Goal: Communication & Community: Answer question/provide support

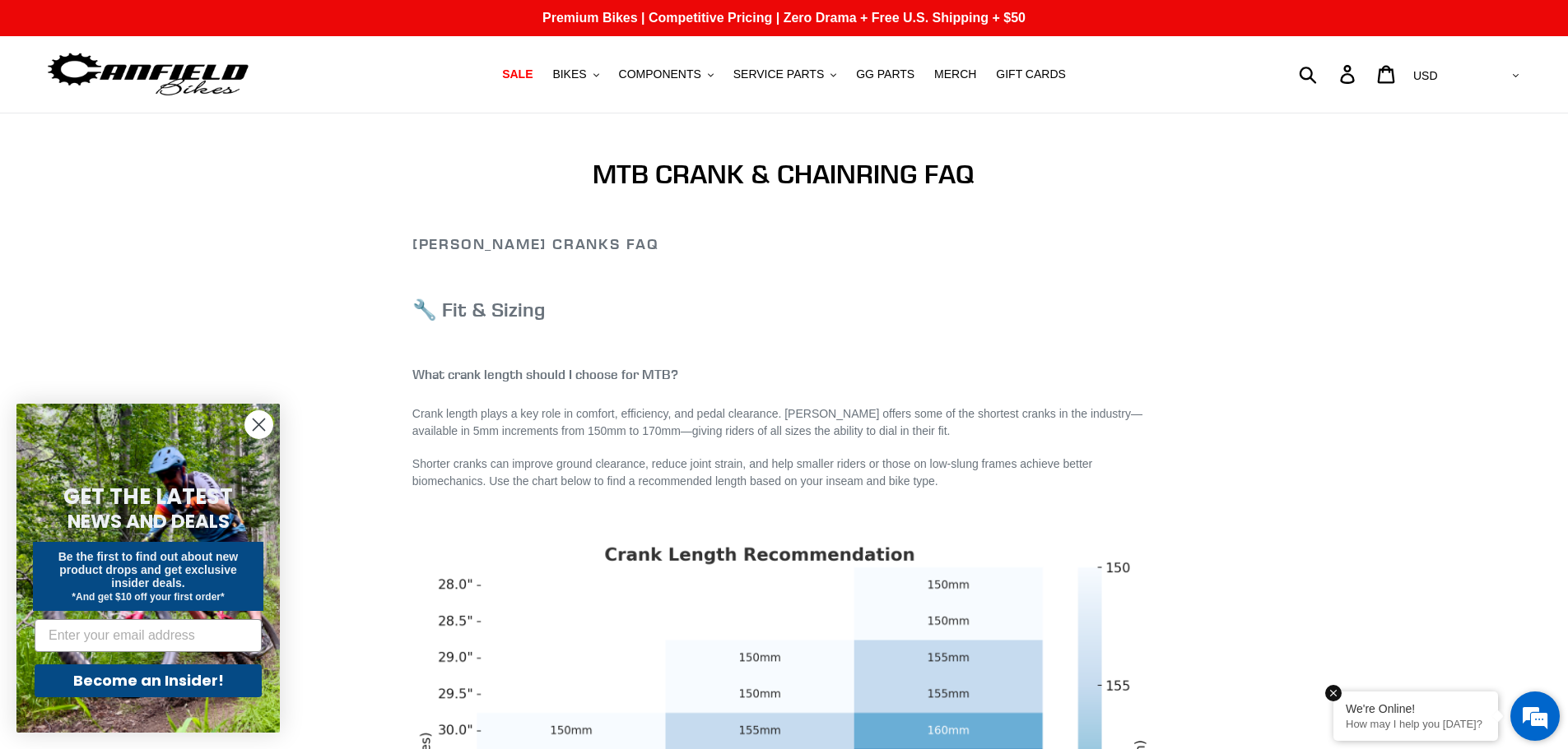
drag, startPoint x: 1390, startPoint y: 720, endPoint x: 148, endPoint y: 183, distance: 1353.1
click at [1390, 719] on p "How may I help you [DATE]?" at bounding box center [1416, 725] width 140 height 12
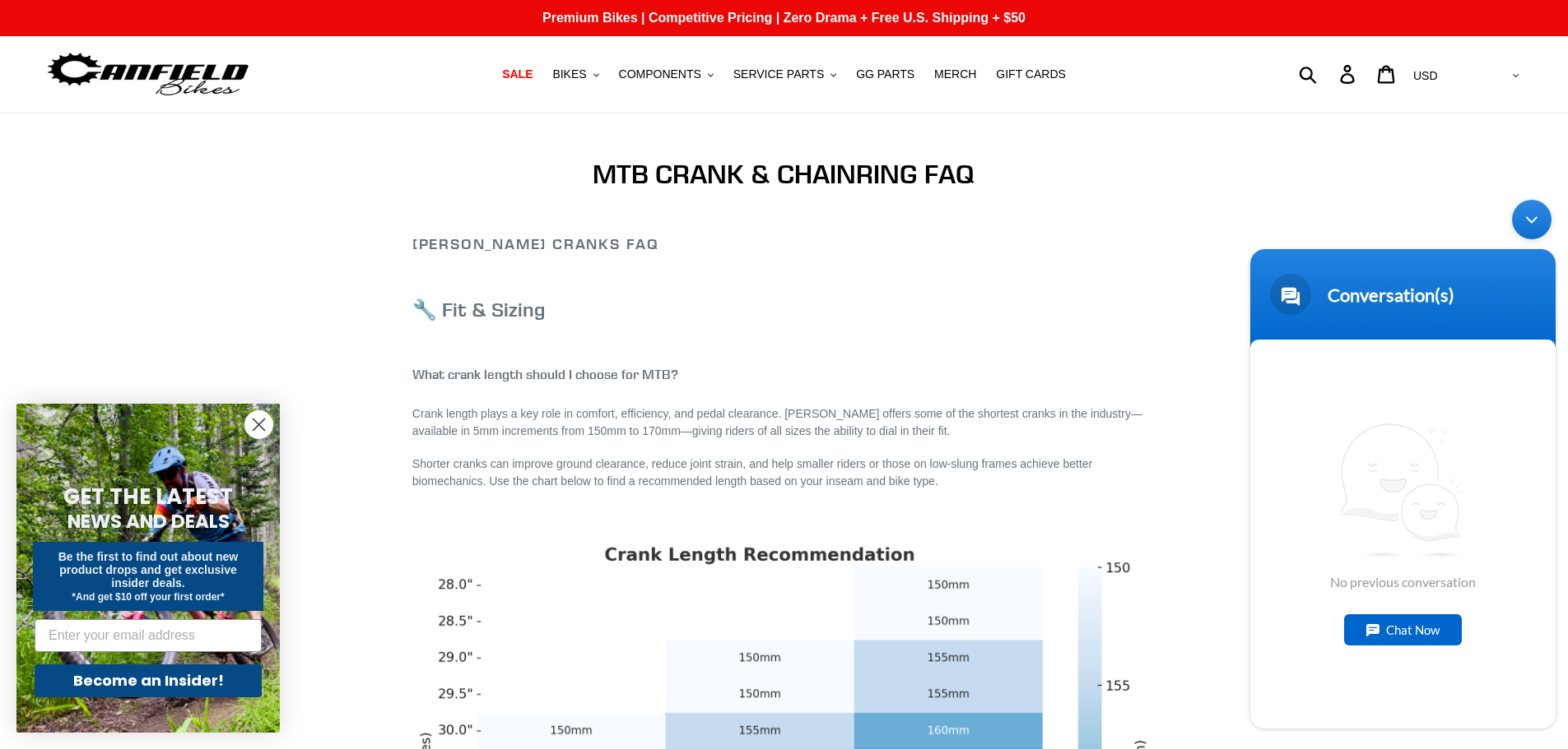
click at [1381, 637] on div "Chat Now" at bounding box center [1403, 630] width 118 height 31
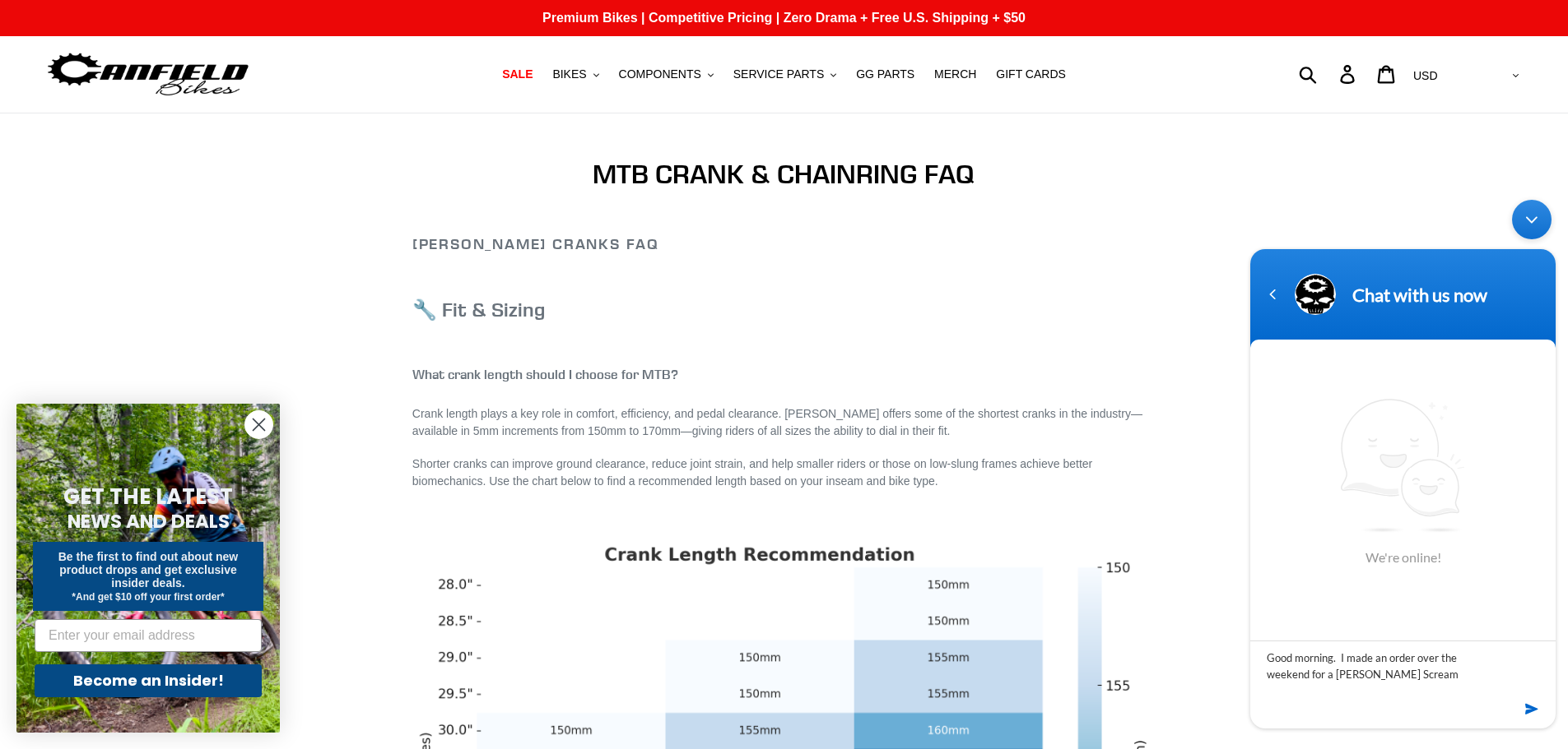
type textarea "Good morning. I made an order over the weekend for a [PERSON_NAME] Screamy"
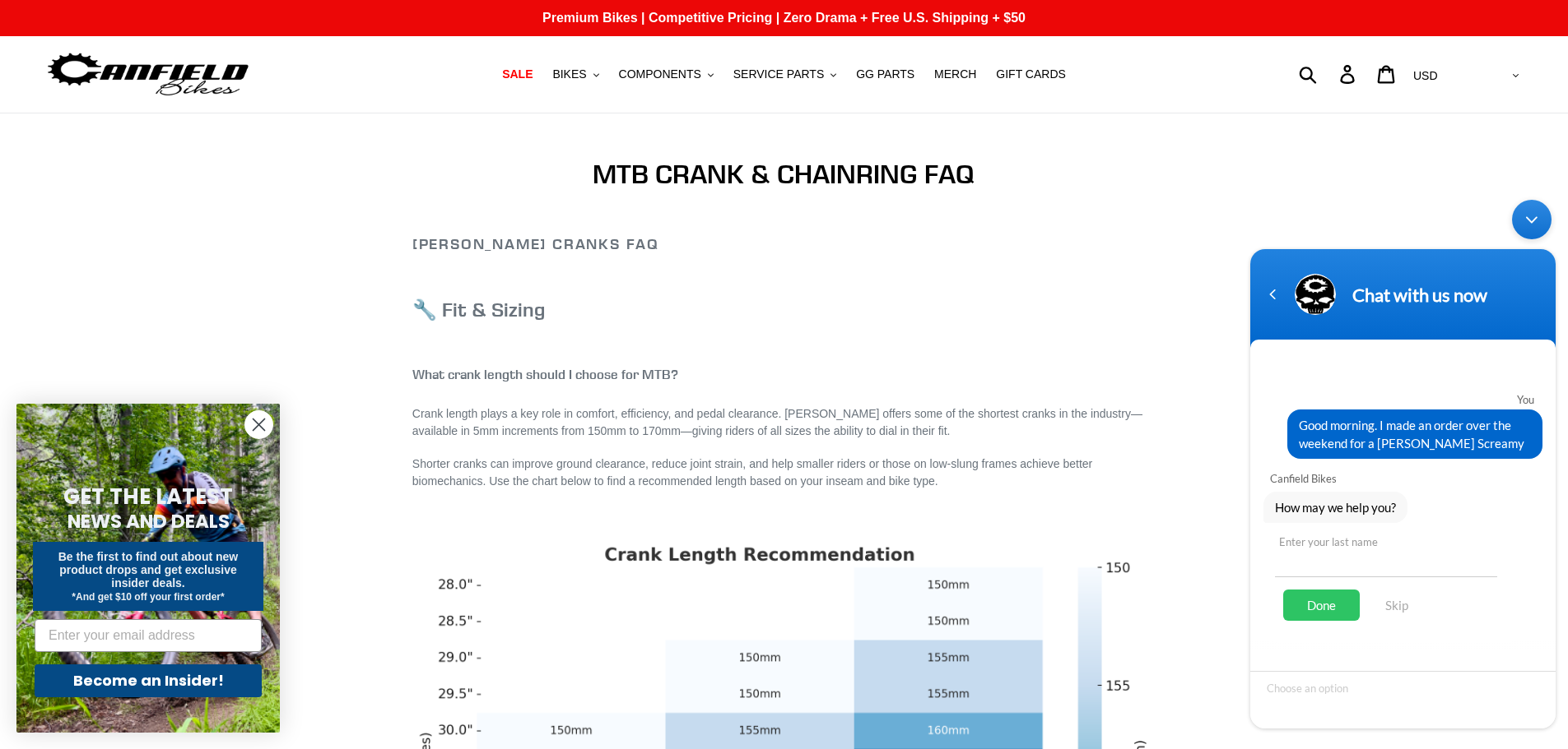
click at [1362, 568] on input "text" at bounding box center [1386, 558] width 222 height 39
type input "[PERSON_NAME]"
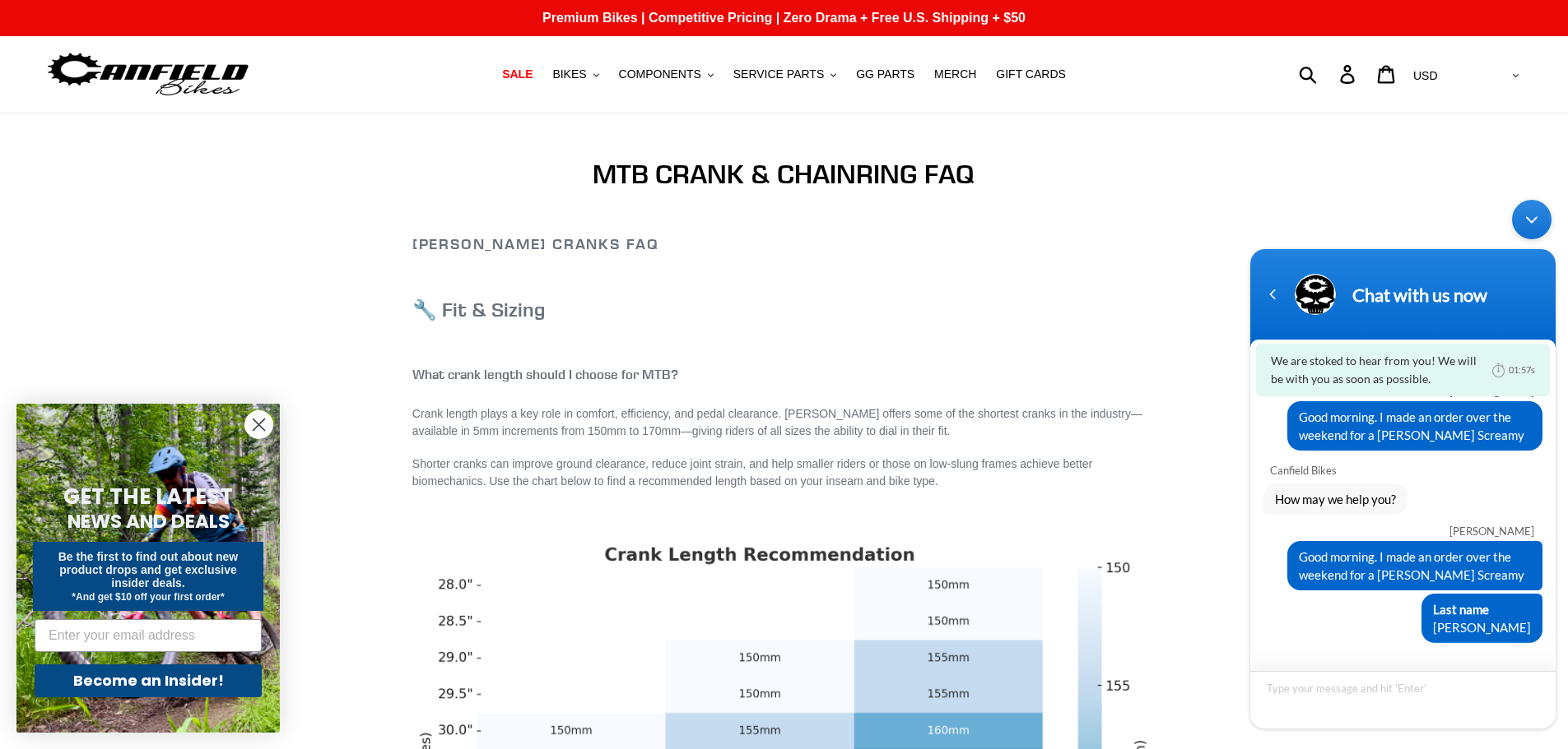
click at [1337, 700] on textarea "Type your message and hit 'Enter'" at bounding box center [1403, 700] width 305 height 58
type textarea "Whoops, last name is [PERSON_NAME]"
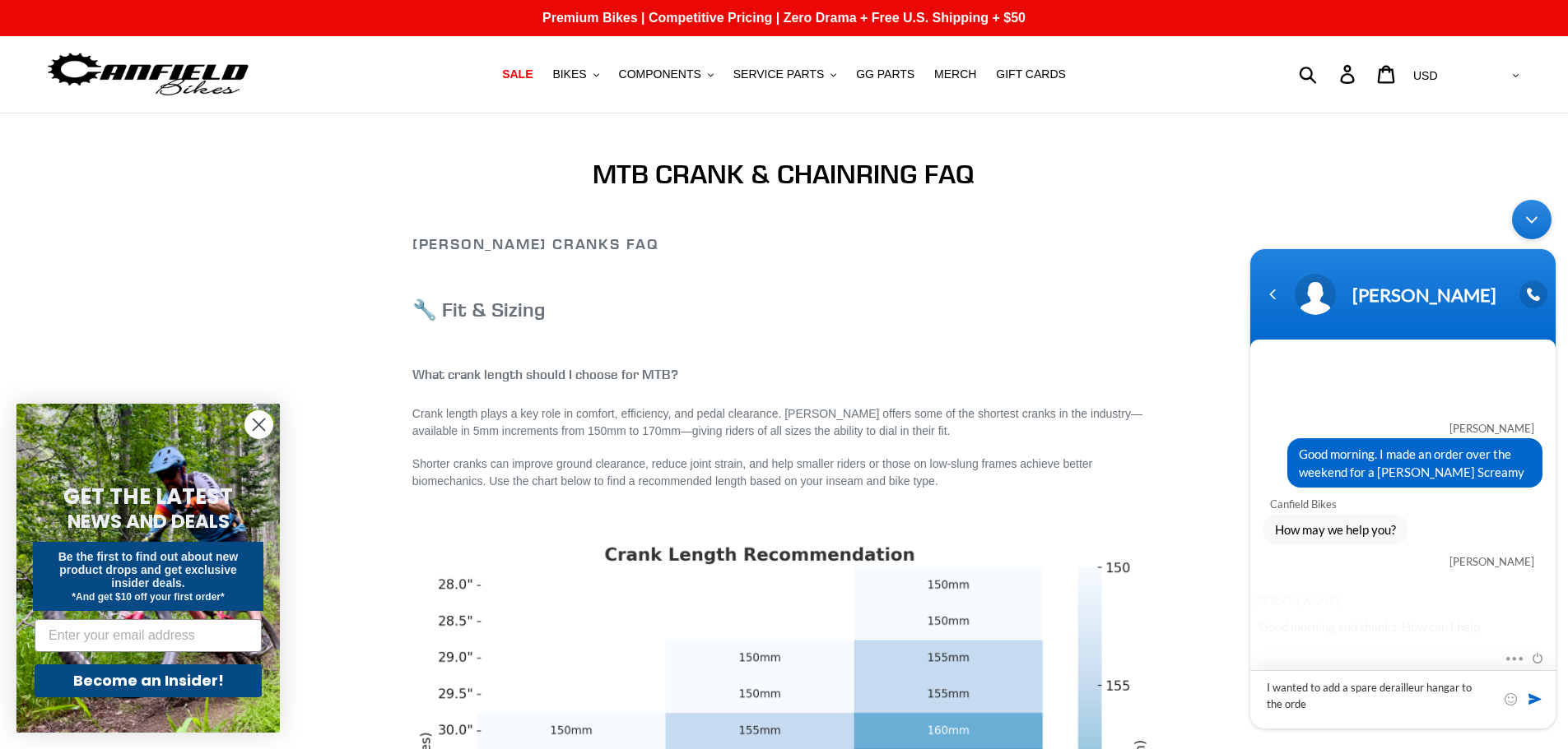
type textarea "I wanted to add a spare derailleur hangar to the order"
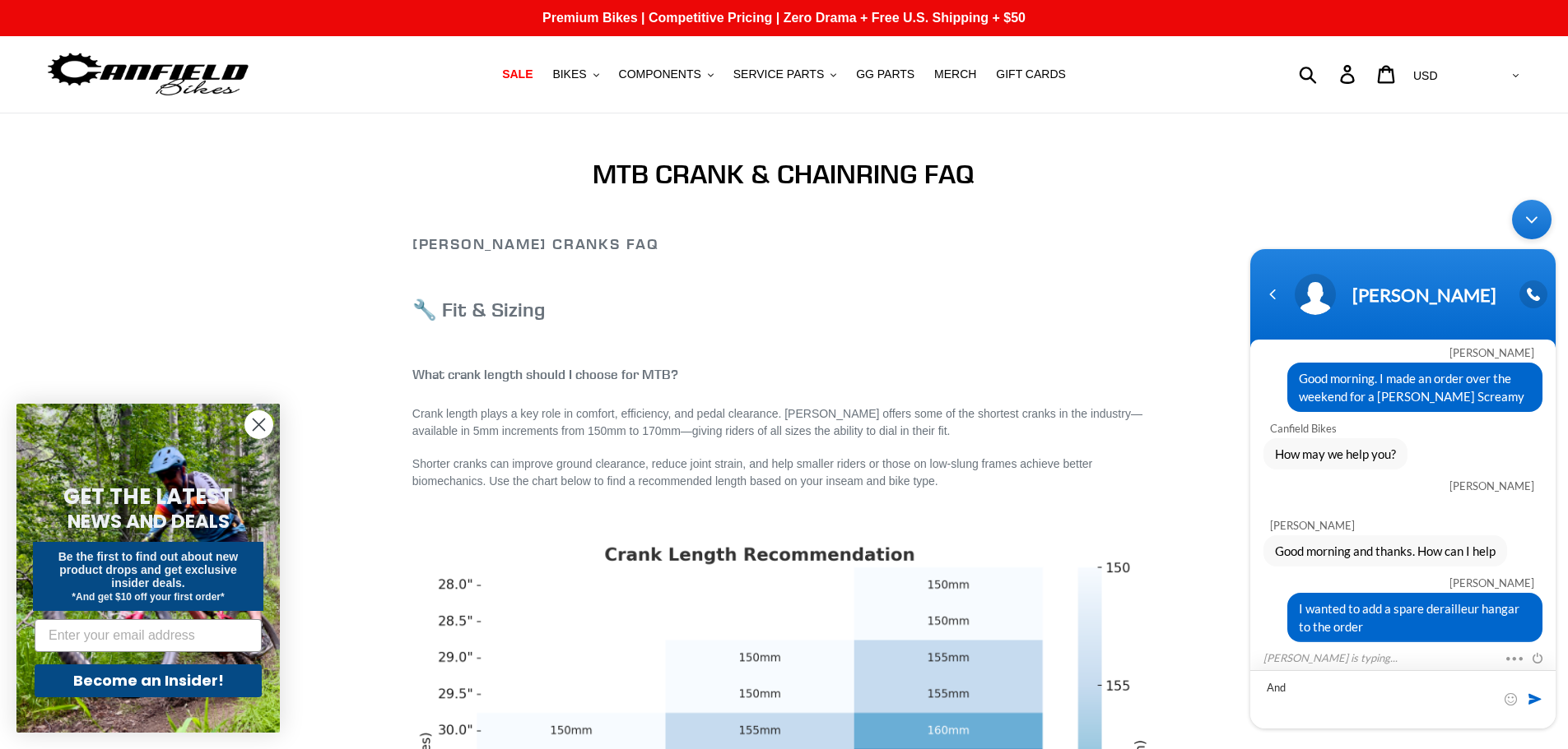
scroll to position [77, 0]
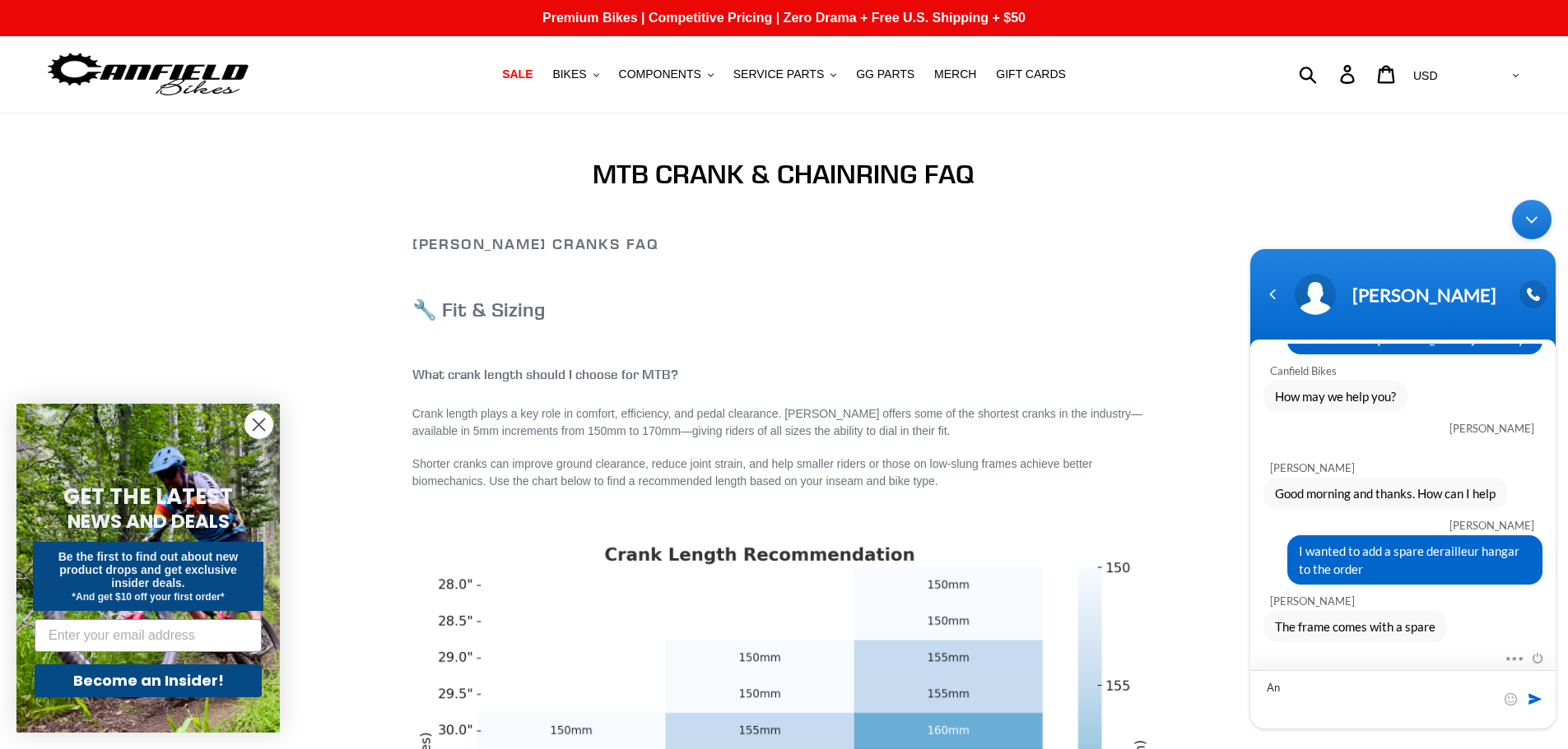
type textarea "A"
type textarea "Awesome"
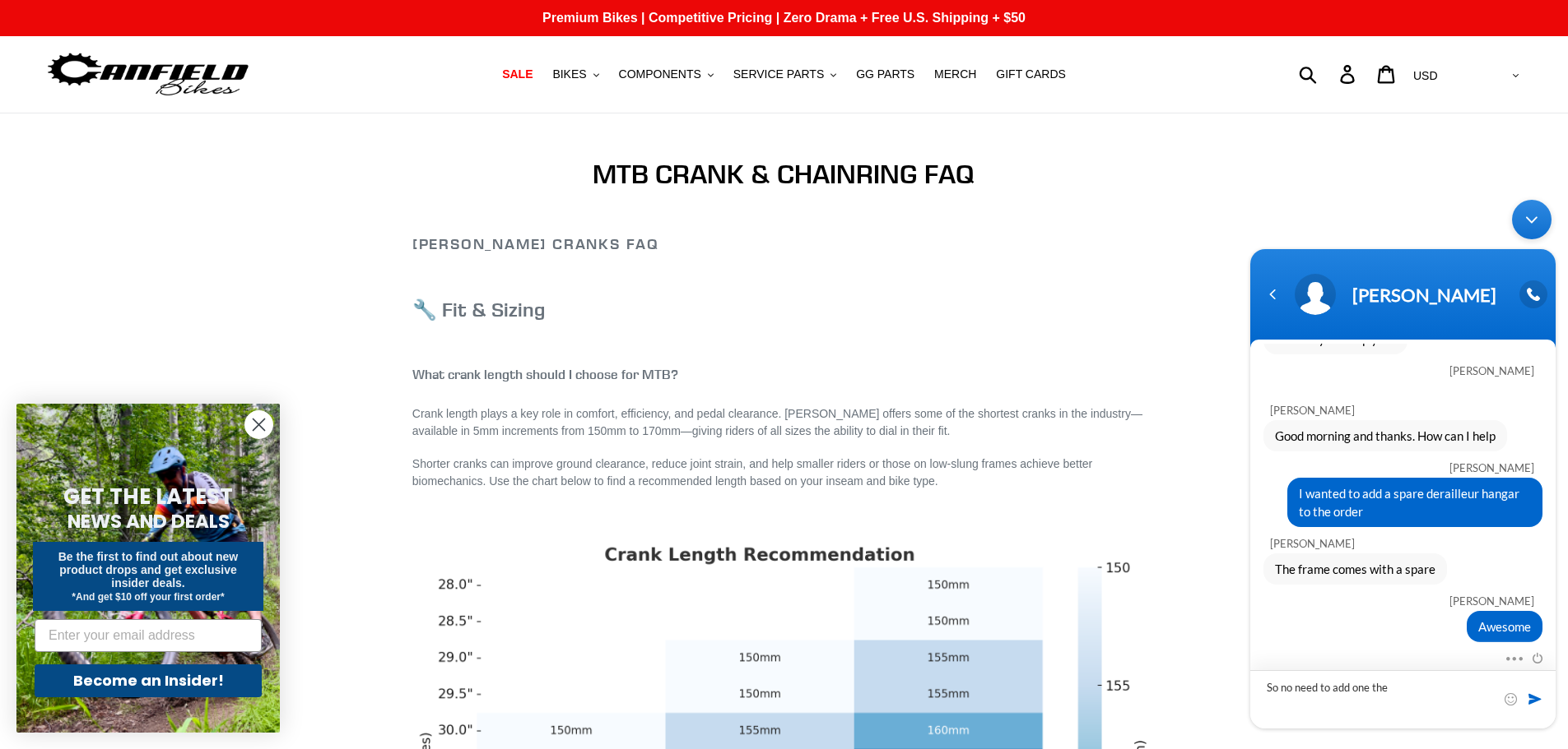
type textarea "So no need to add one then"
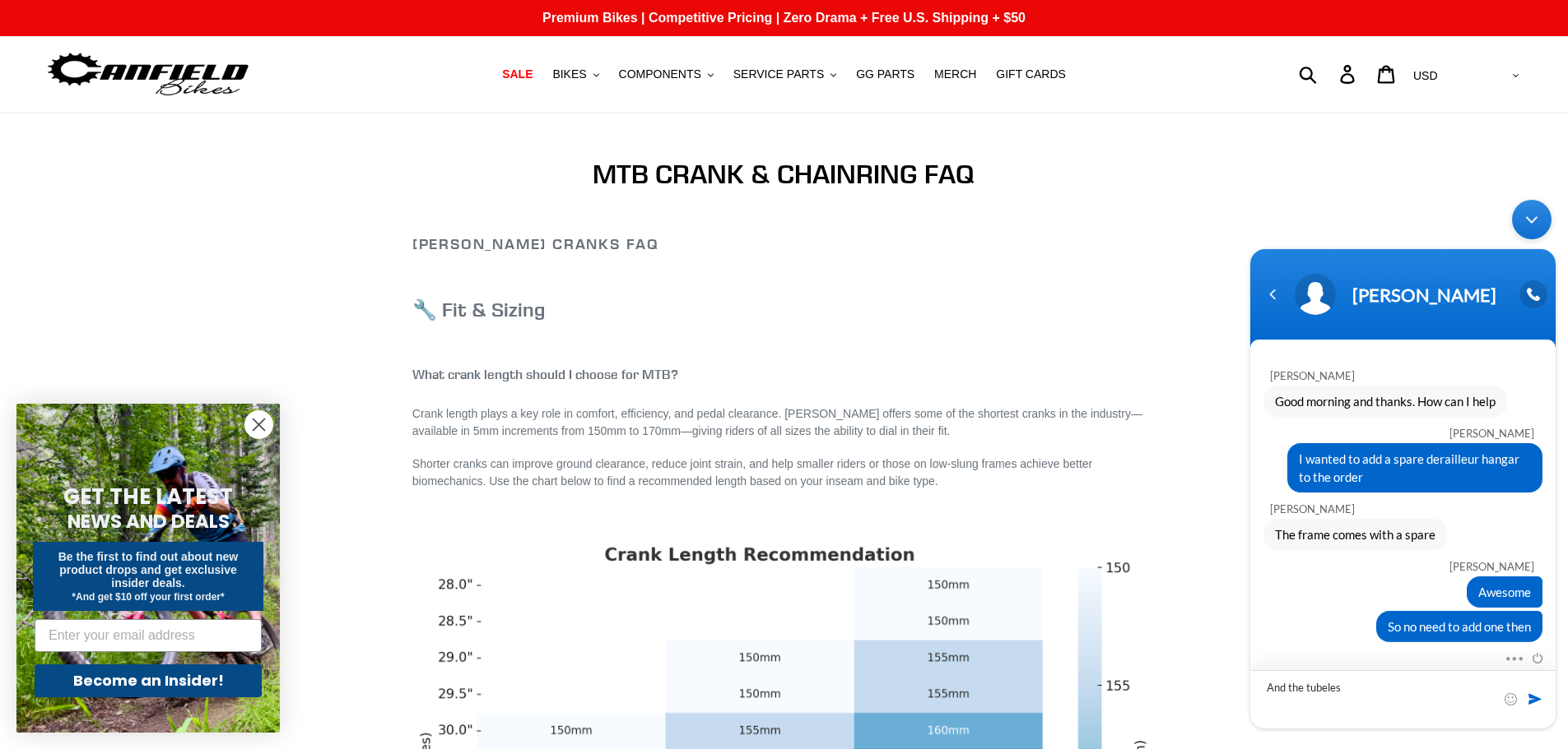
type textarea "And the tubeless"
type textarea "And, so I am sure, the bike comes as parts? No pre-assembly is done?"
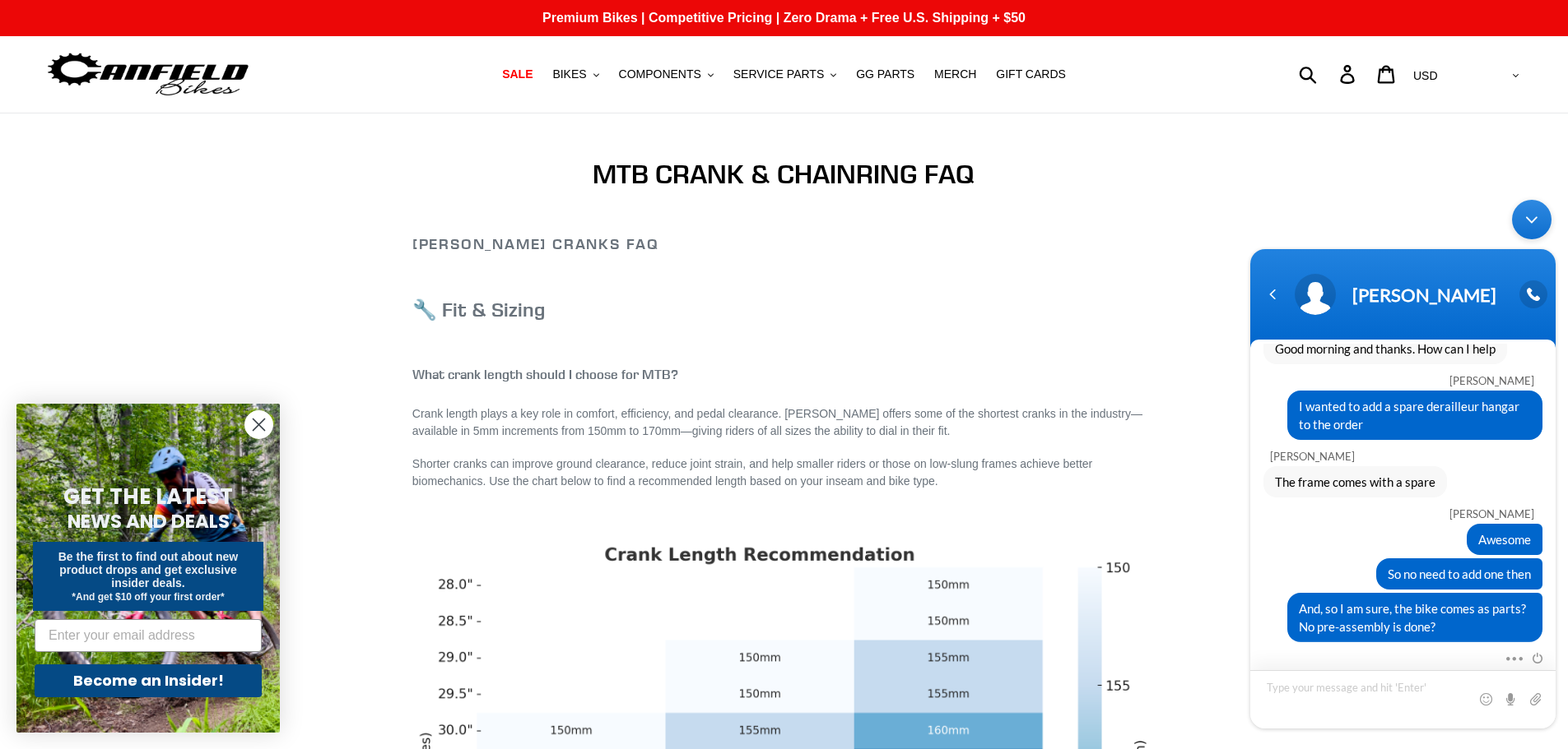
scroll to position [316, 0]
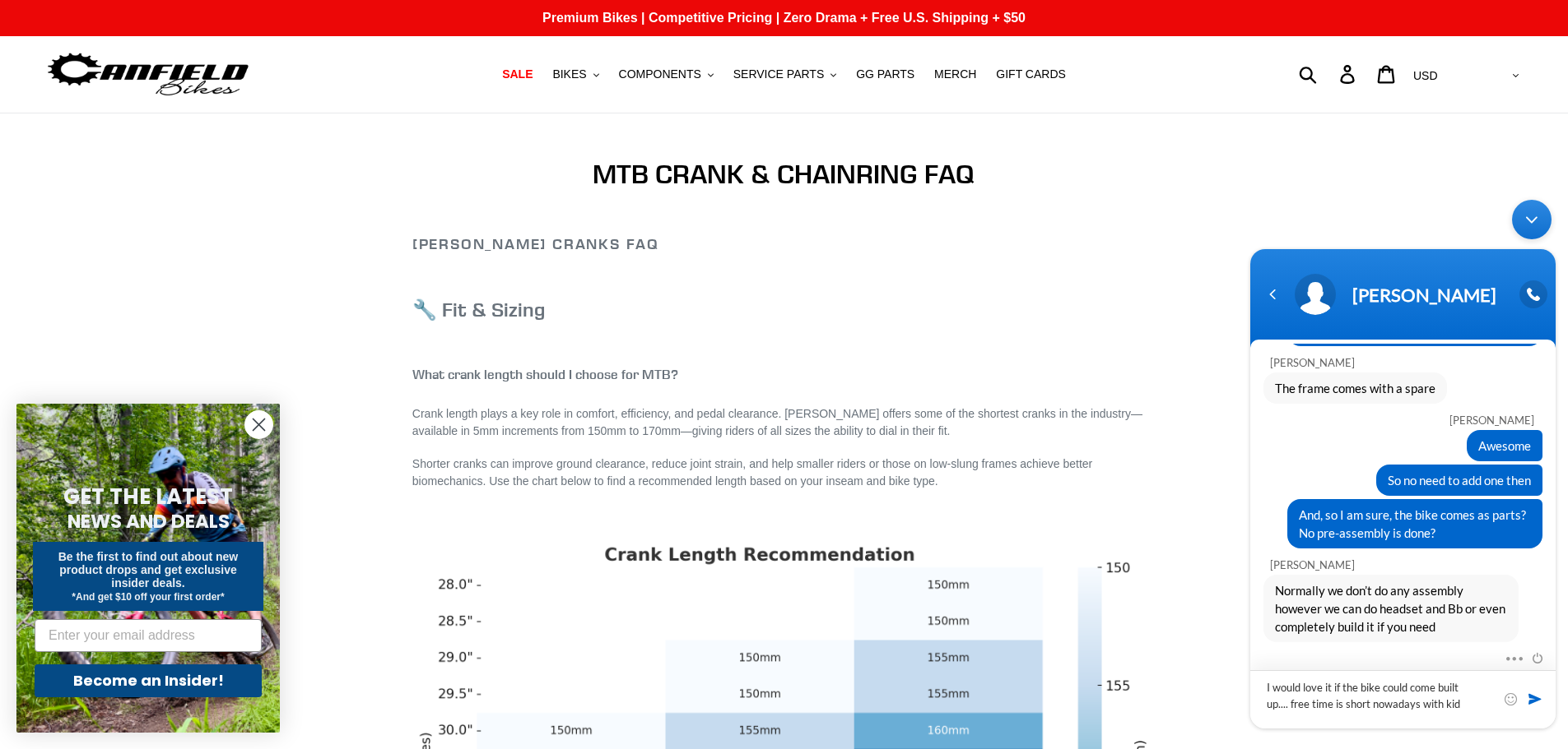
type textarea "I would love it if the bike could come built up.... free time is short nowadays…"
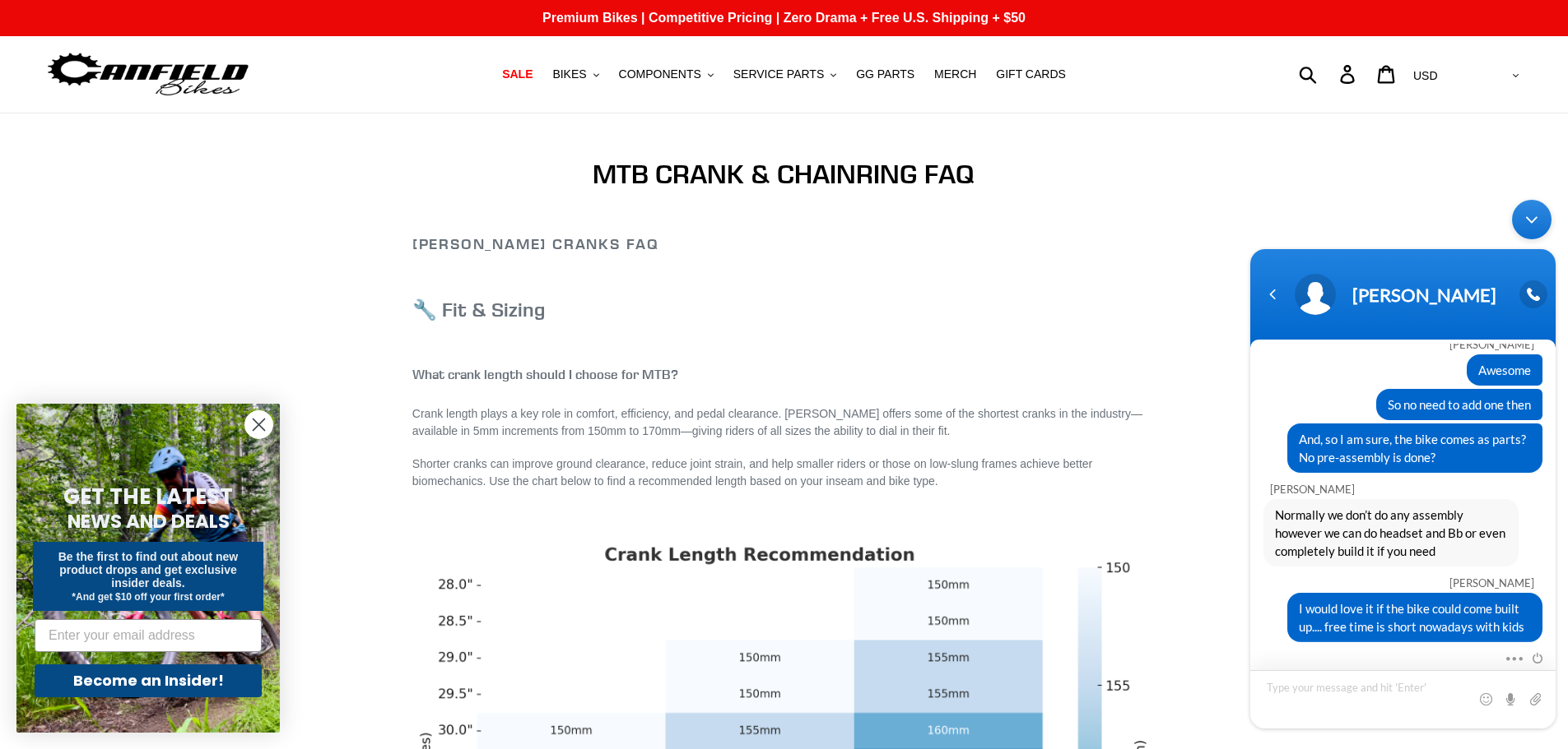
type textarea "B"
type textarea "How much would that cost?"
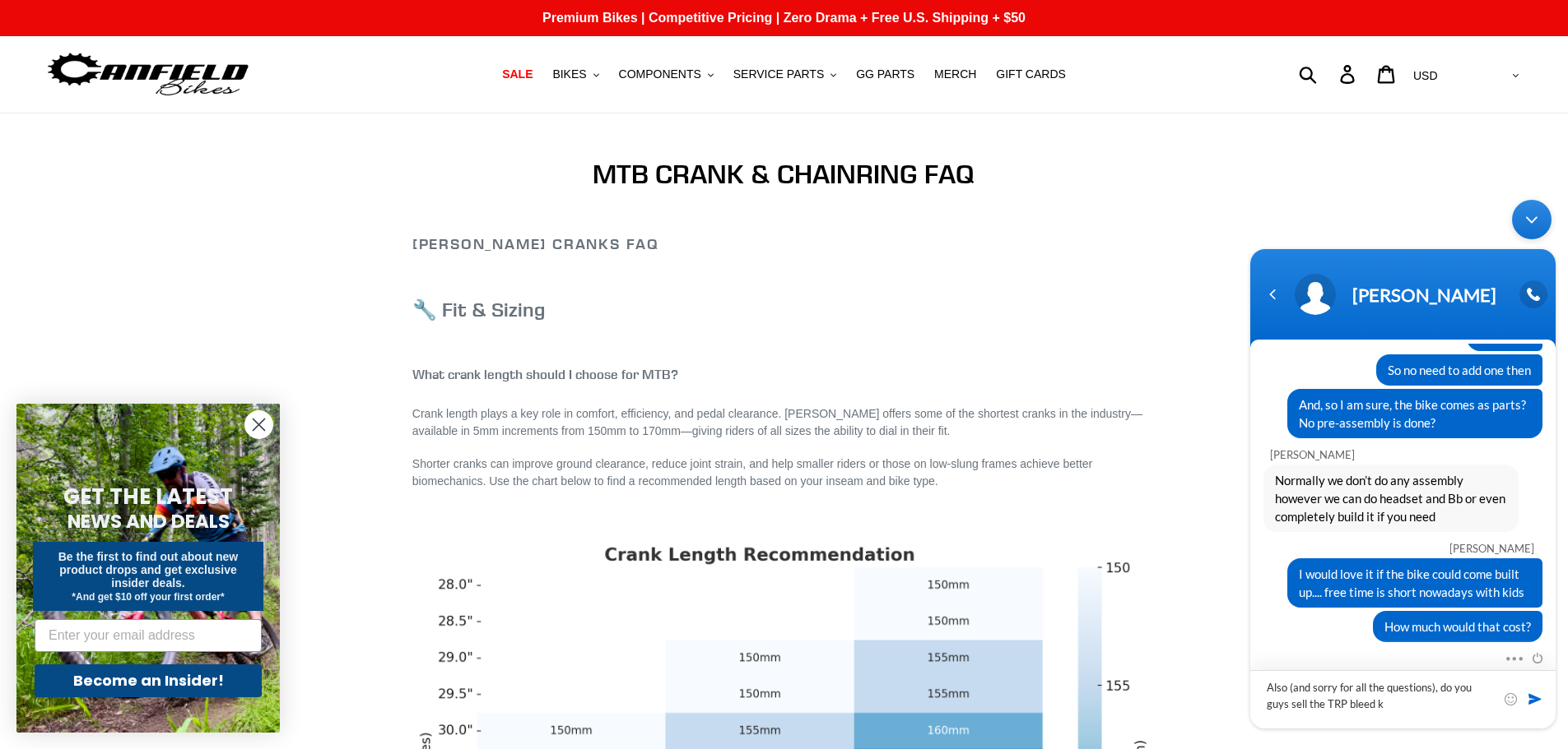
scroll to position [483, 0]
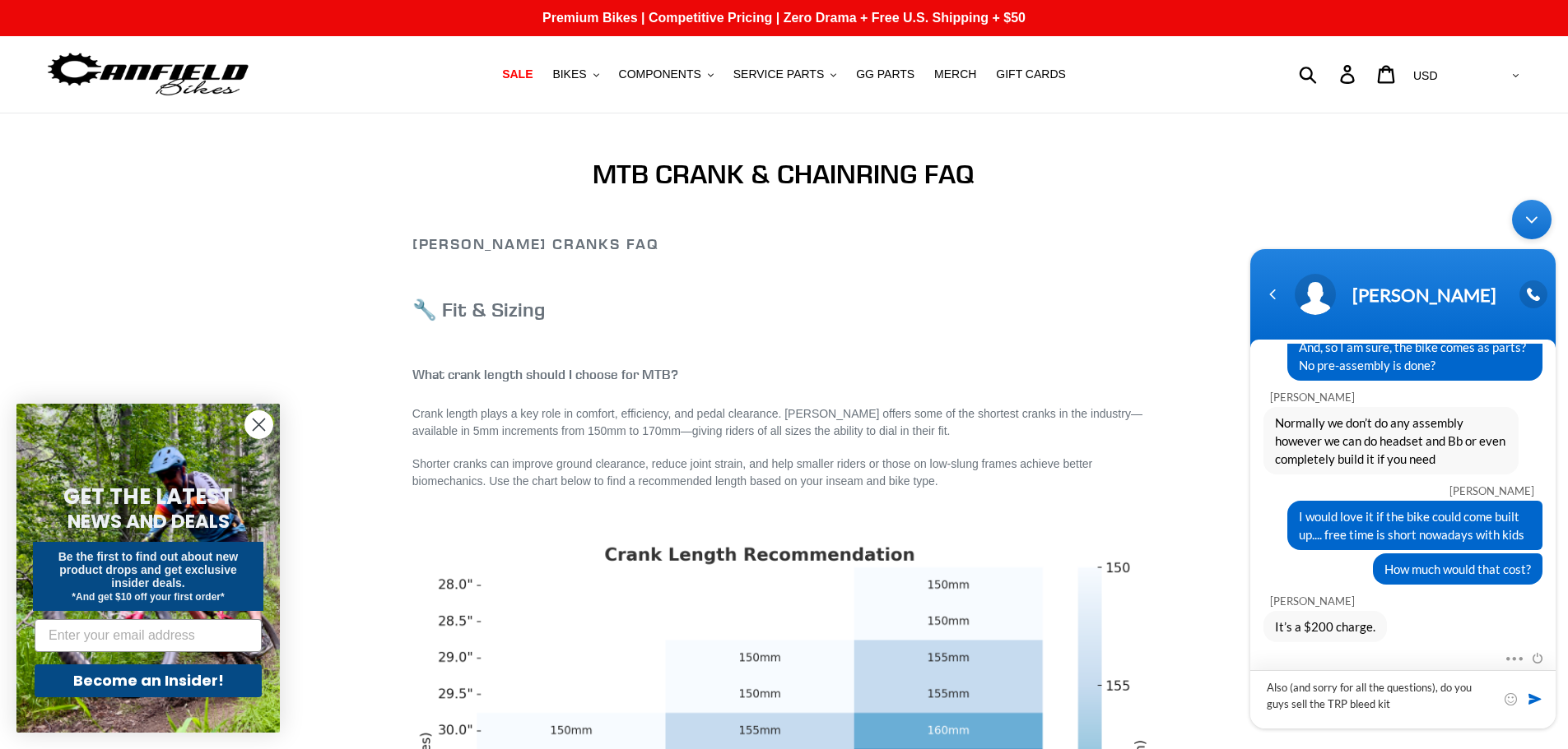
type textarea "Also (and sorry for all the questions), do you"
type textarea "Okay, let's do it"
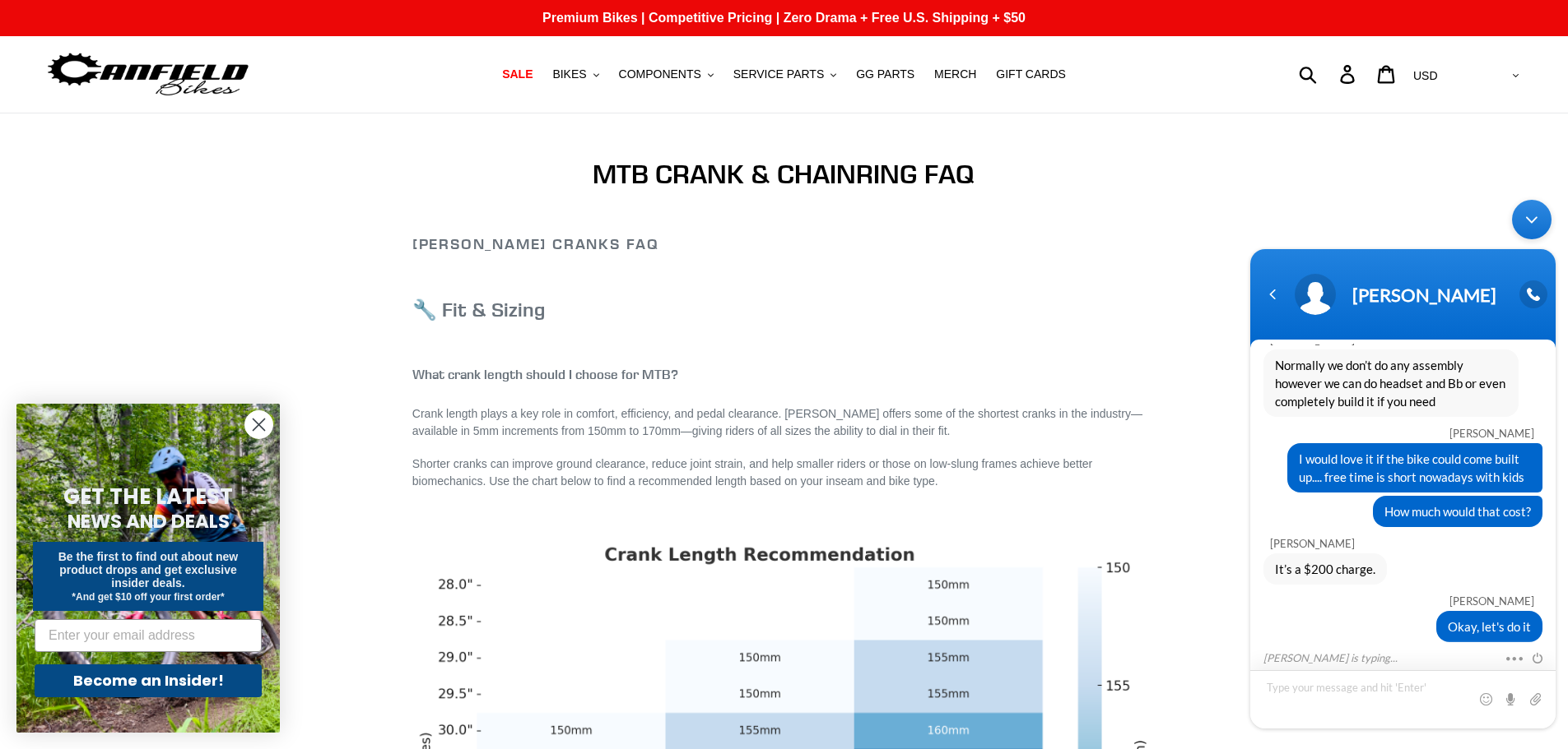
scroll to position [617, 0]
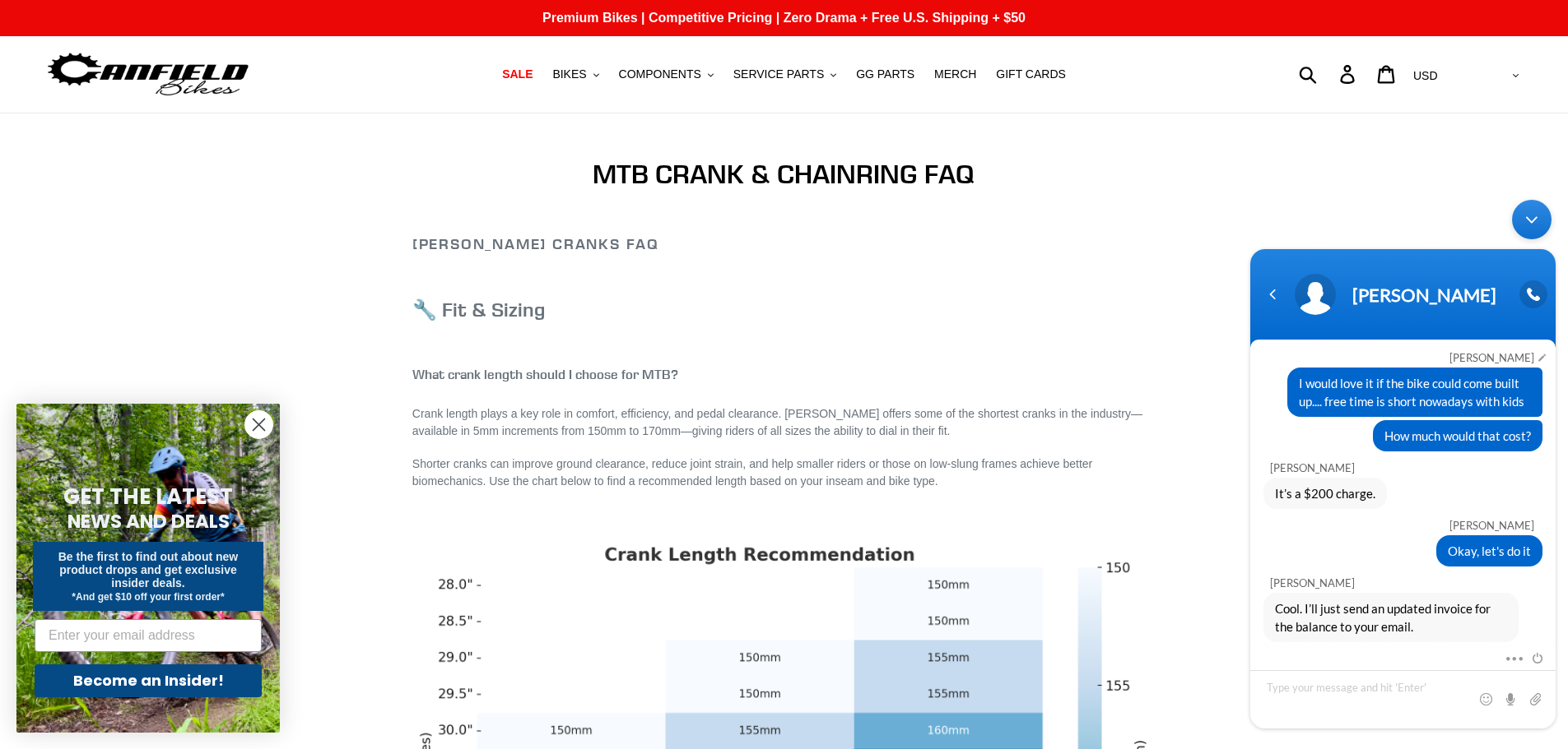
click at [1352, 353] on div "[PERSON_NAME]" at bounding box center [1402, 357] width 264 height 13
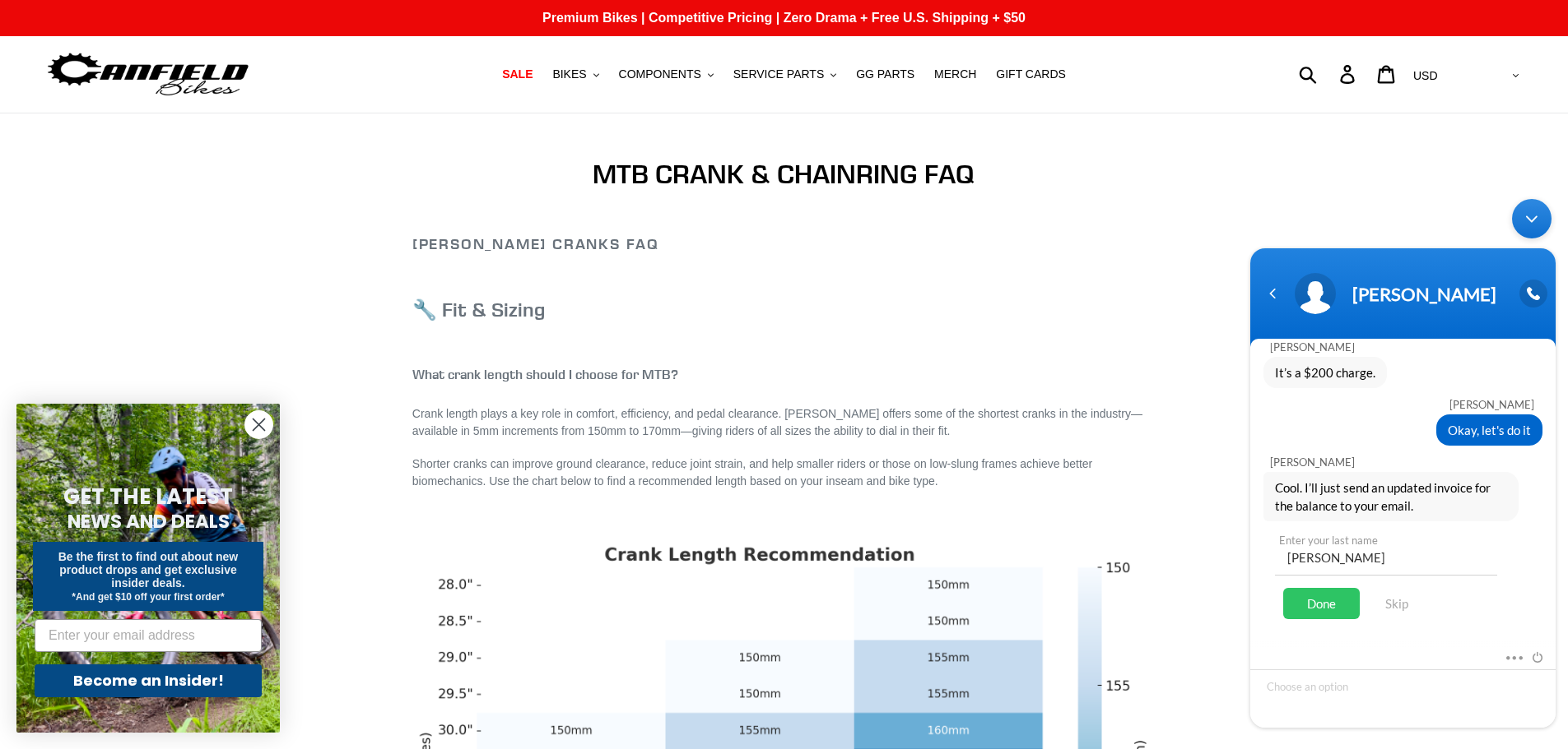
click at [1281, 310] on div "[PERSON_NAME]" at bounding box center [1403, 293] width 286 height 41
click at [1269, 291] on div "Navigation go back" at bounding box center [1272, 294] width 24 height 24
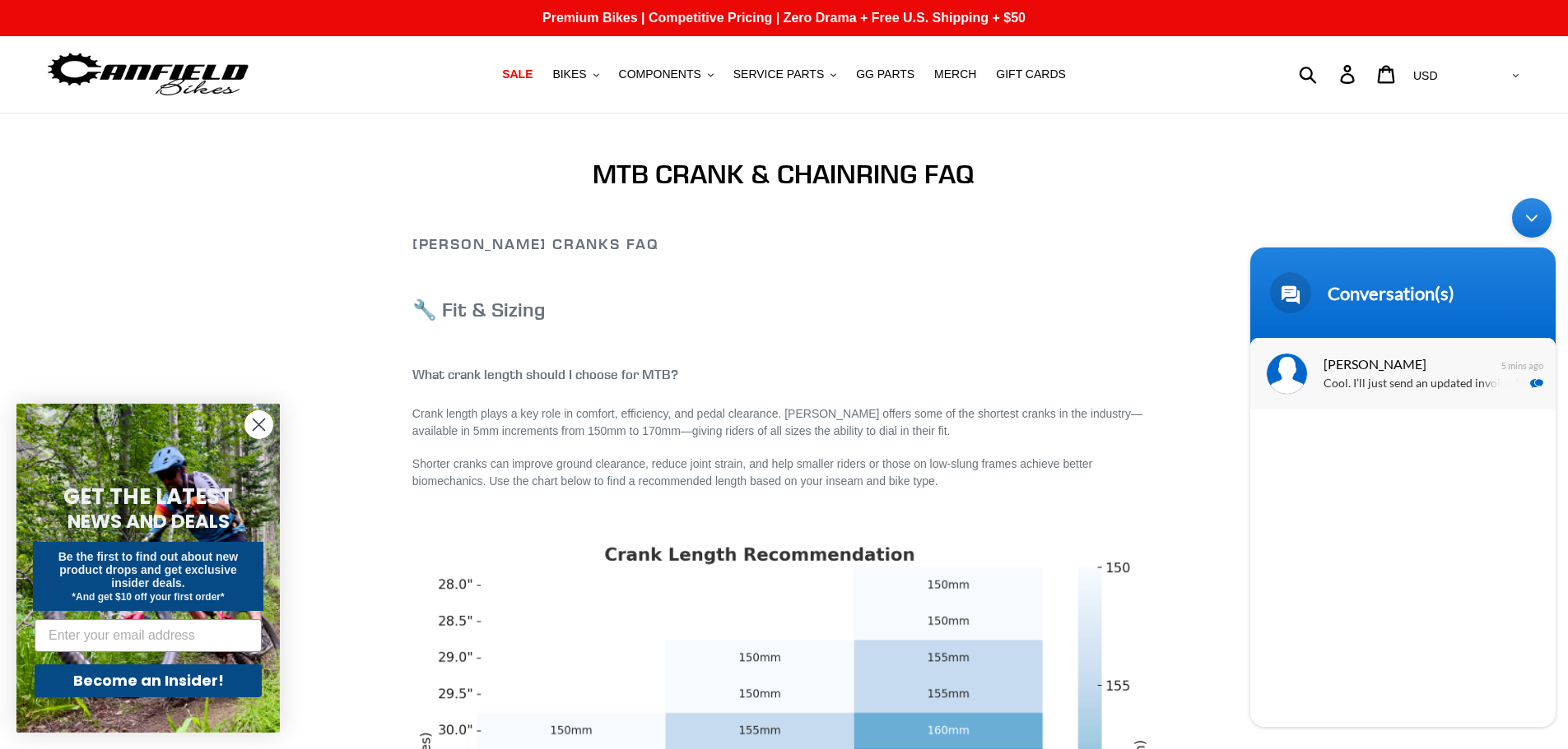
click at [1353, 371] on span "[PERSON_NAME]" at bounding box center [1401, 364] width 156 height 22
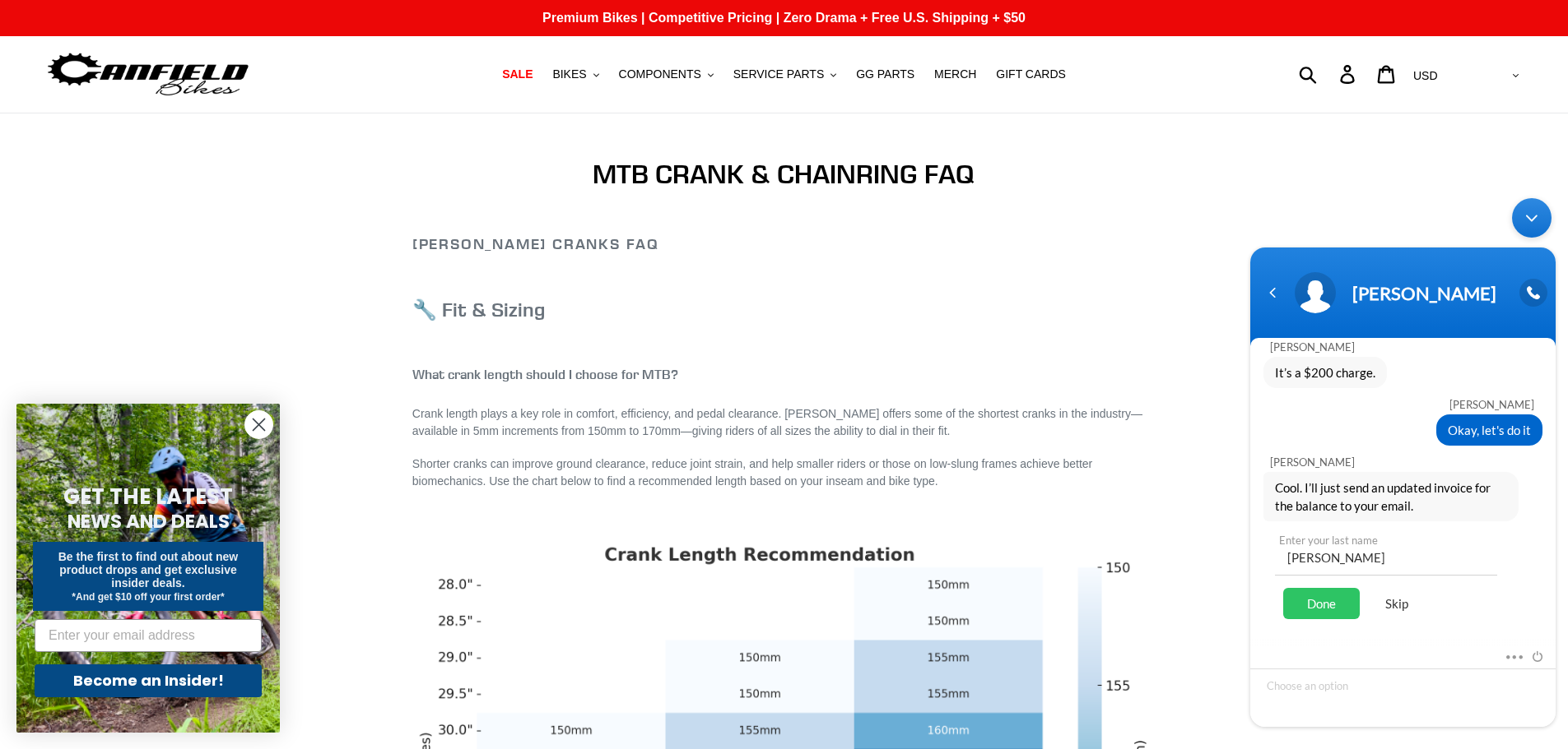
click at [1392, 605] on div "Skip" at bounding box center [1397, 604] width 58 height 31
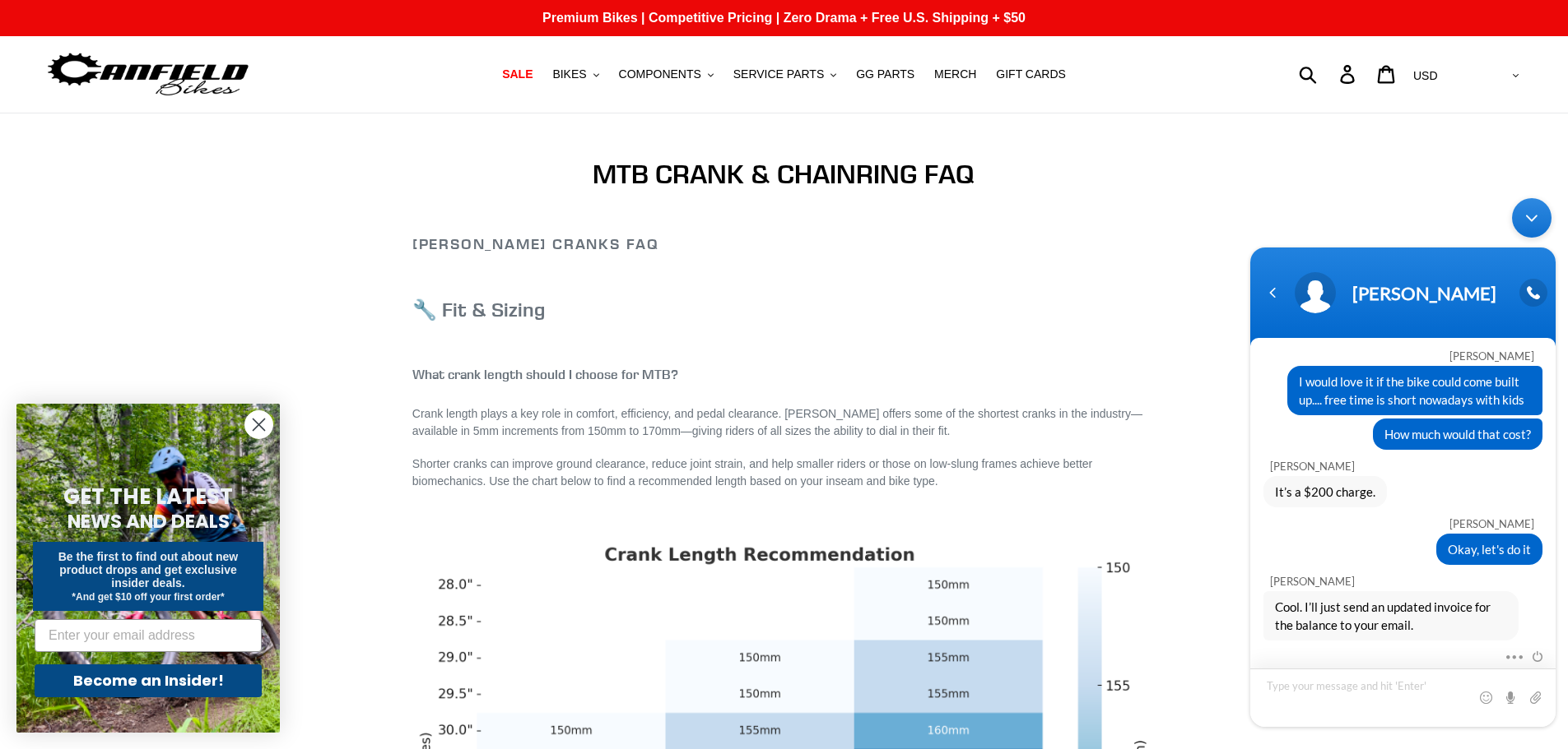
click at [1318, 693] on textarea "Type your message and hit 'Enter'" at bounding box center [1403, 697] width 305 height 59
type textarea "Great. Thank you very much"
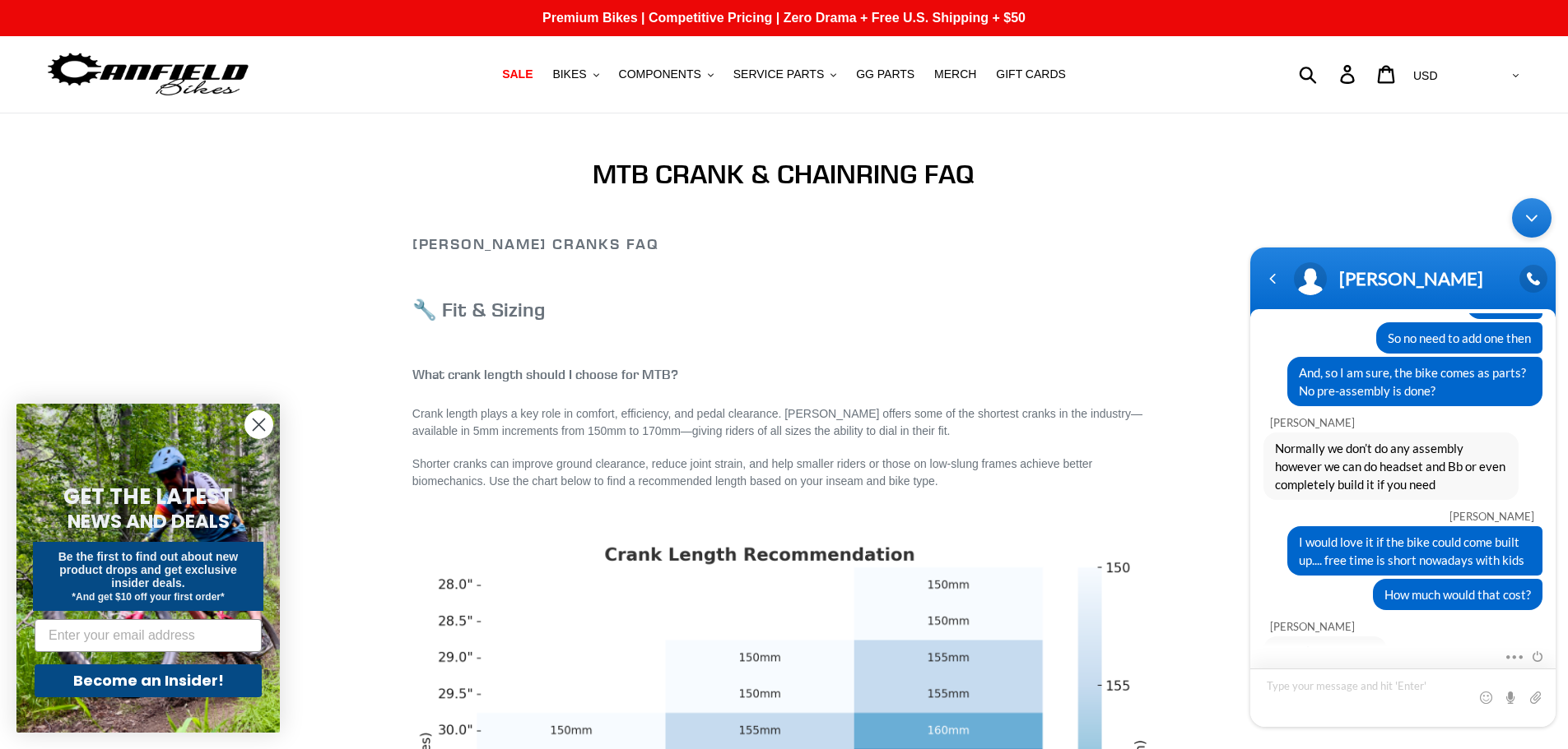
scroll to position [646, 0]
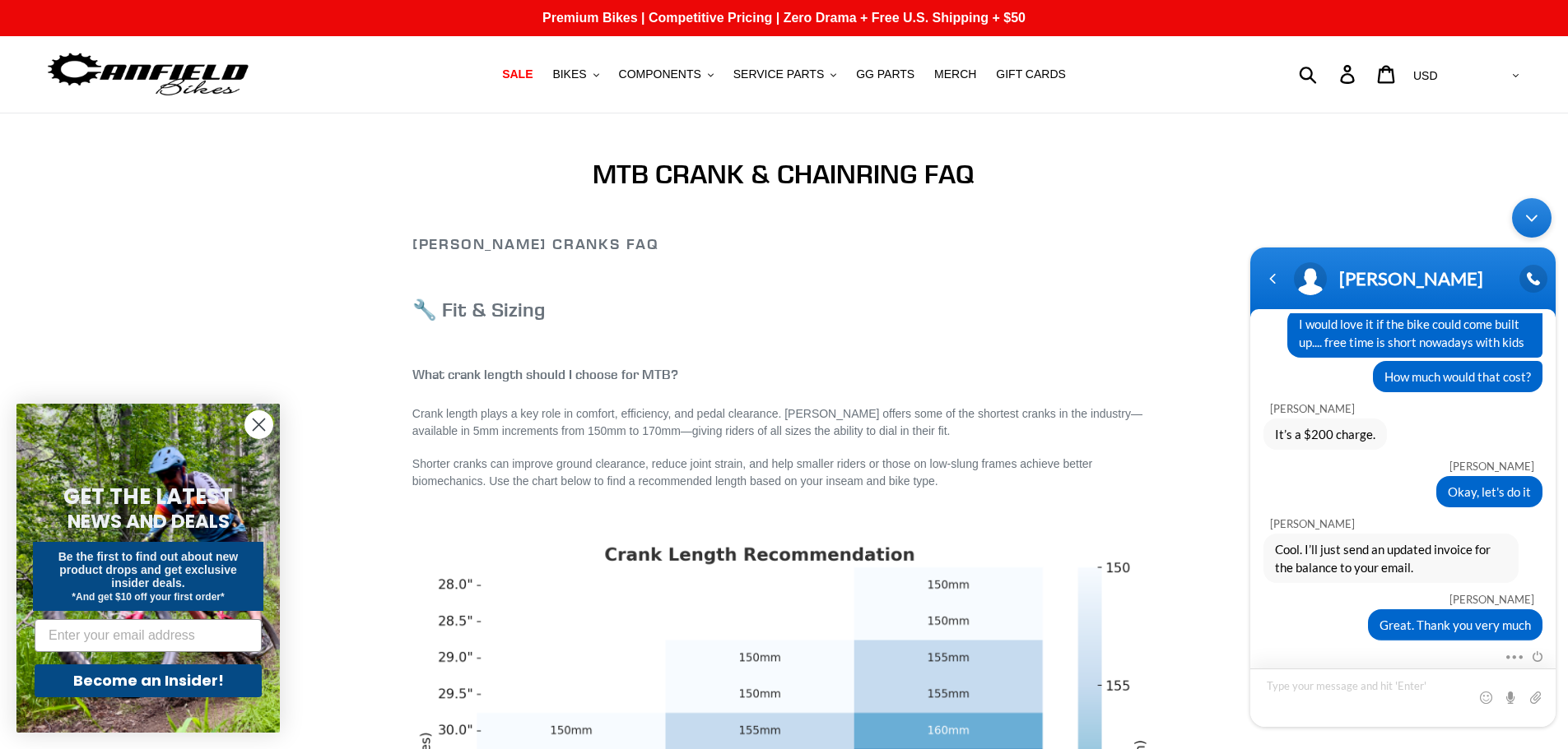
click at [1342, 685] on textarea "Type your message and hit 'Enter'" at bounding box center [1403, 697] width 305 height 59
type textarea "Order 15642 if it helps"
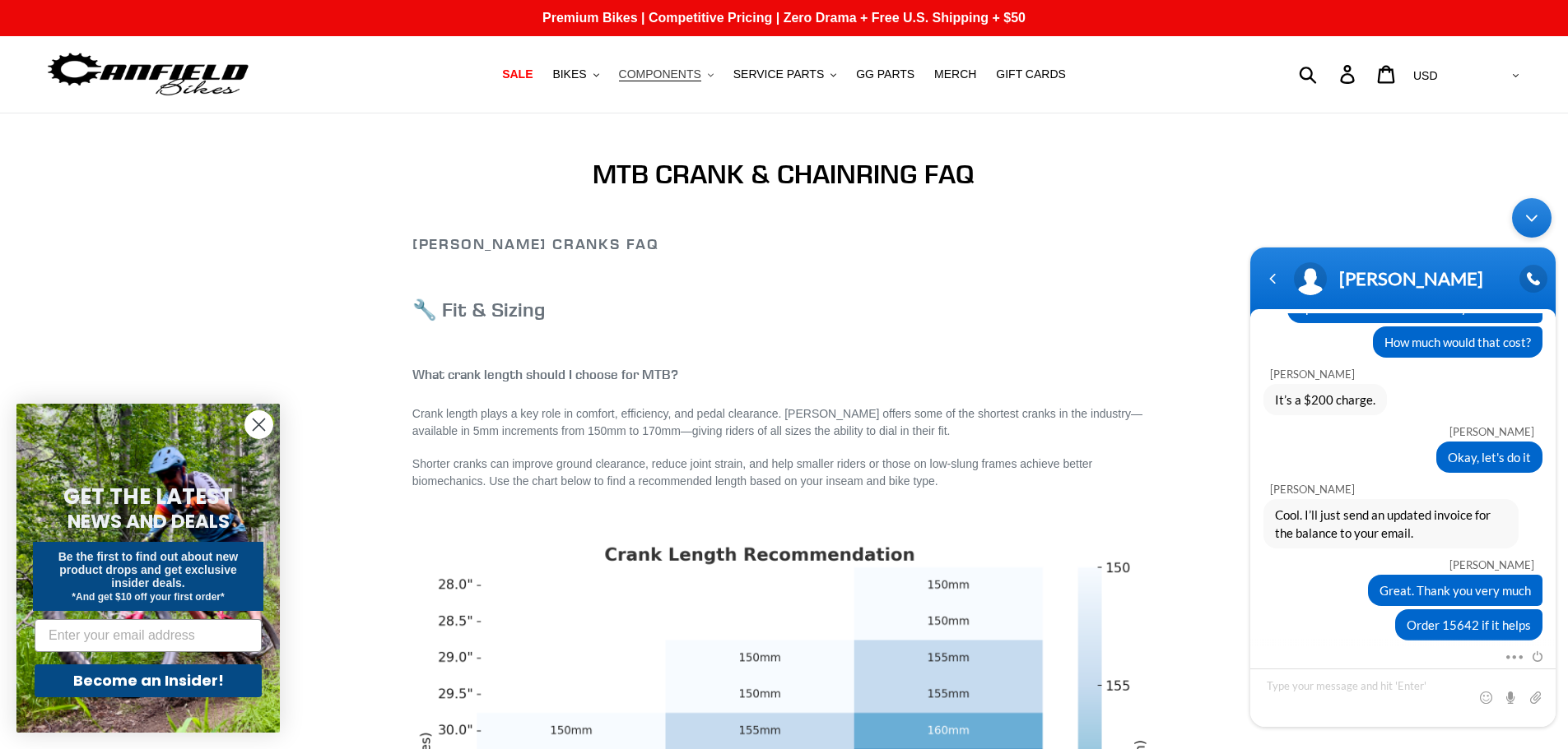
click at [659, 72] on span "COMPONENTS" at bounding box center [660, 74] width 82 height 14
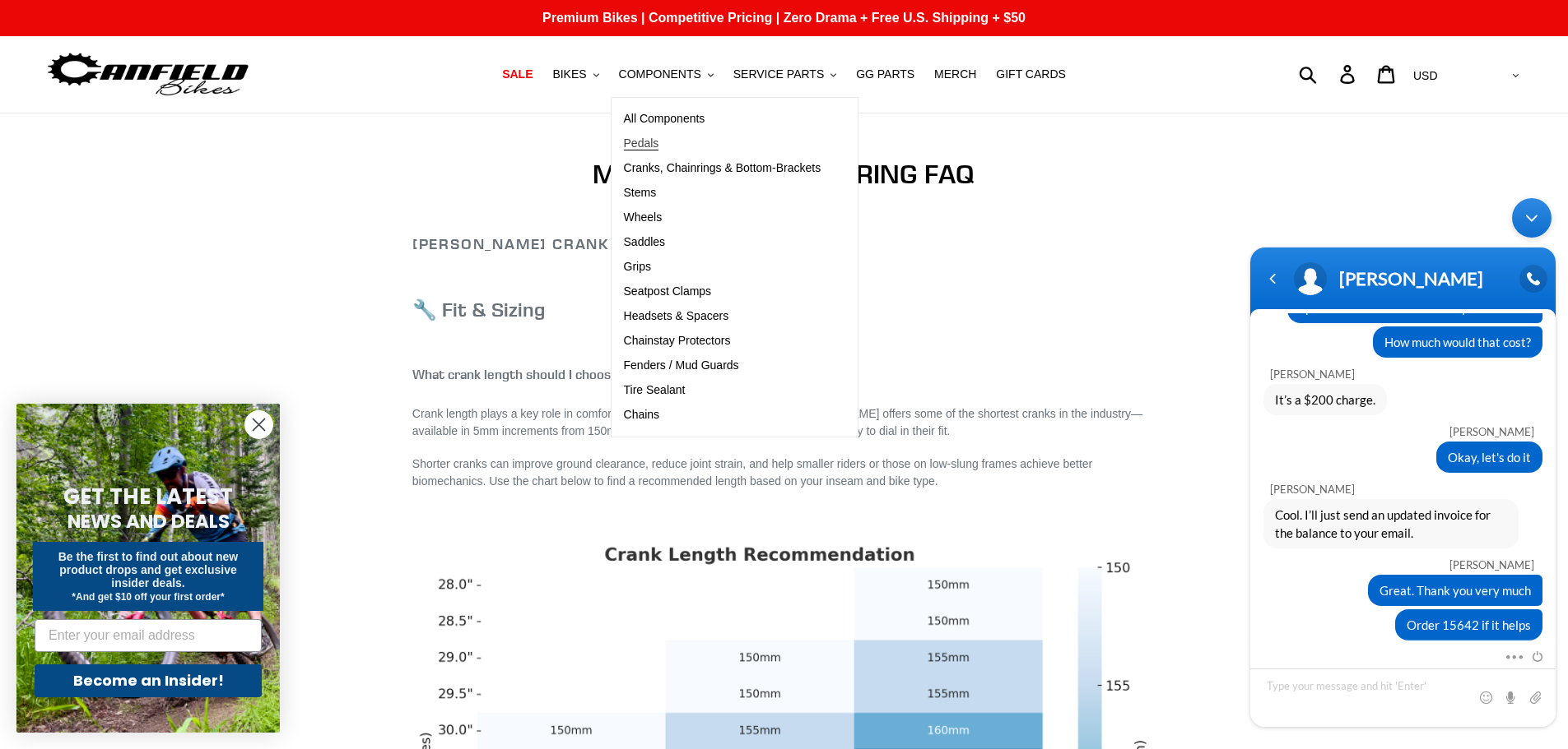
click at [707, 146] on link "Pedals" at bounding box center [722, 144] width 222 height 24
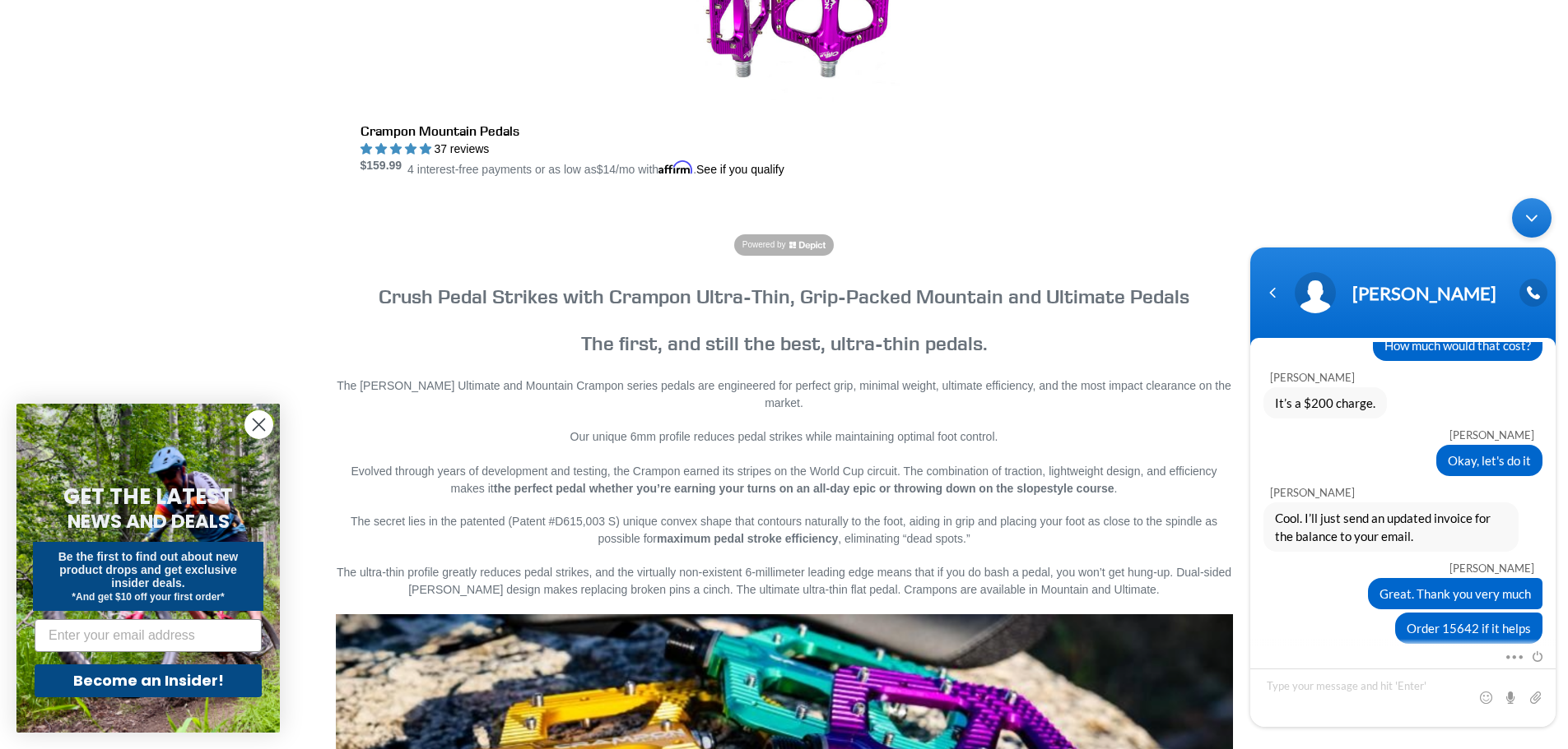
scroll to position [803, 0]
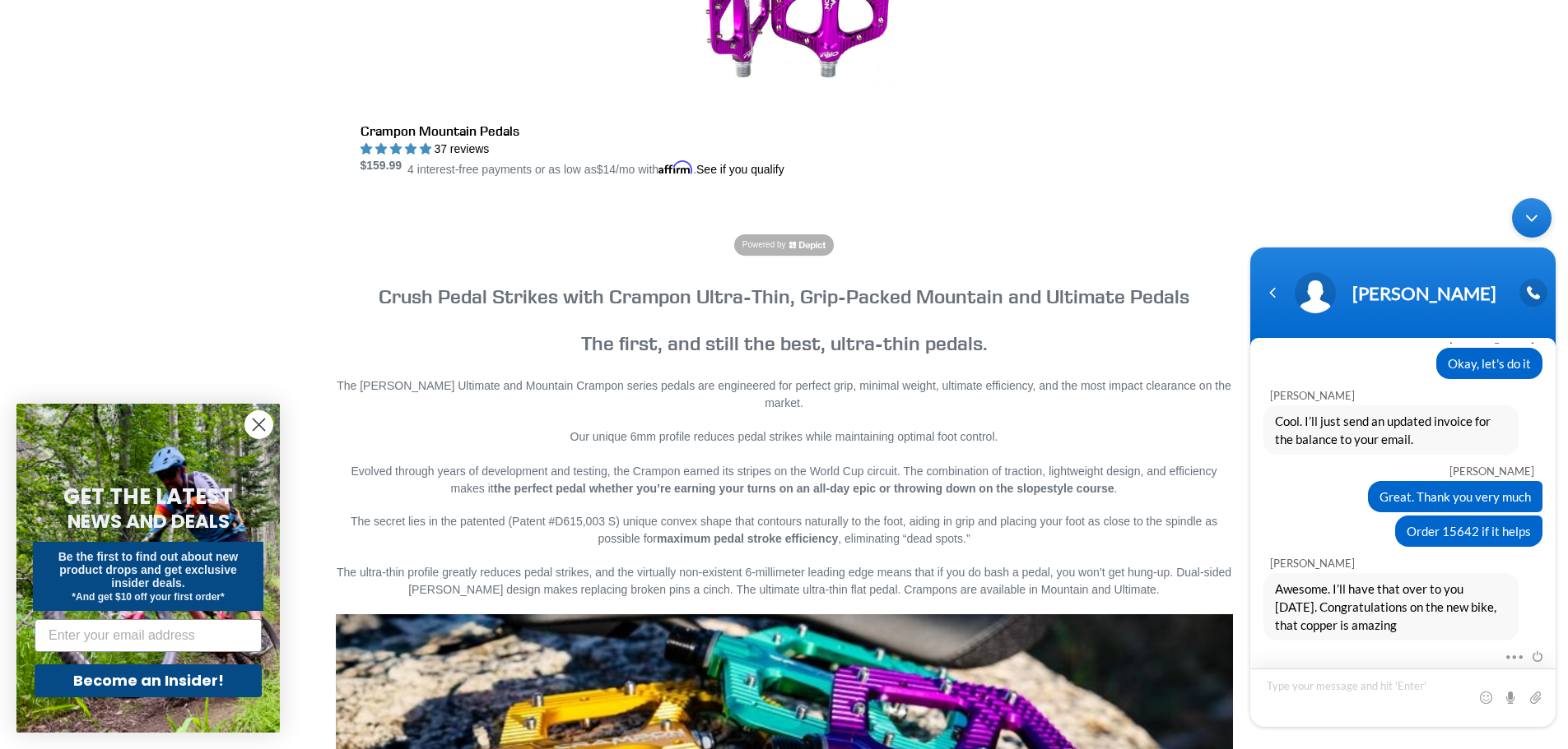
click at [1317, 690] on textarea "Type your message and hit 'Enter'" at bounding box center [1403, 697] width 305 height 59
type textarea "Thank you very much. Very excited to getting back into it after many years off"
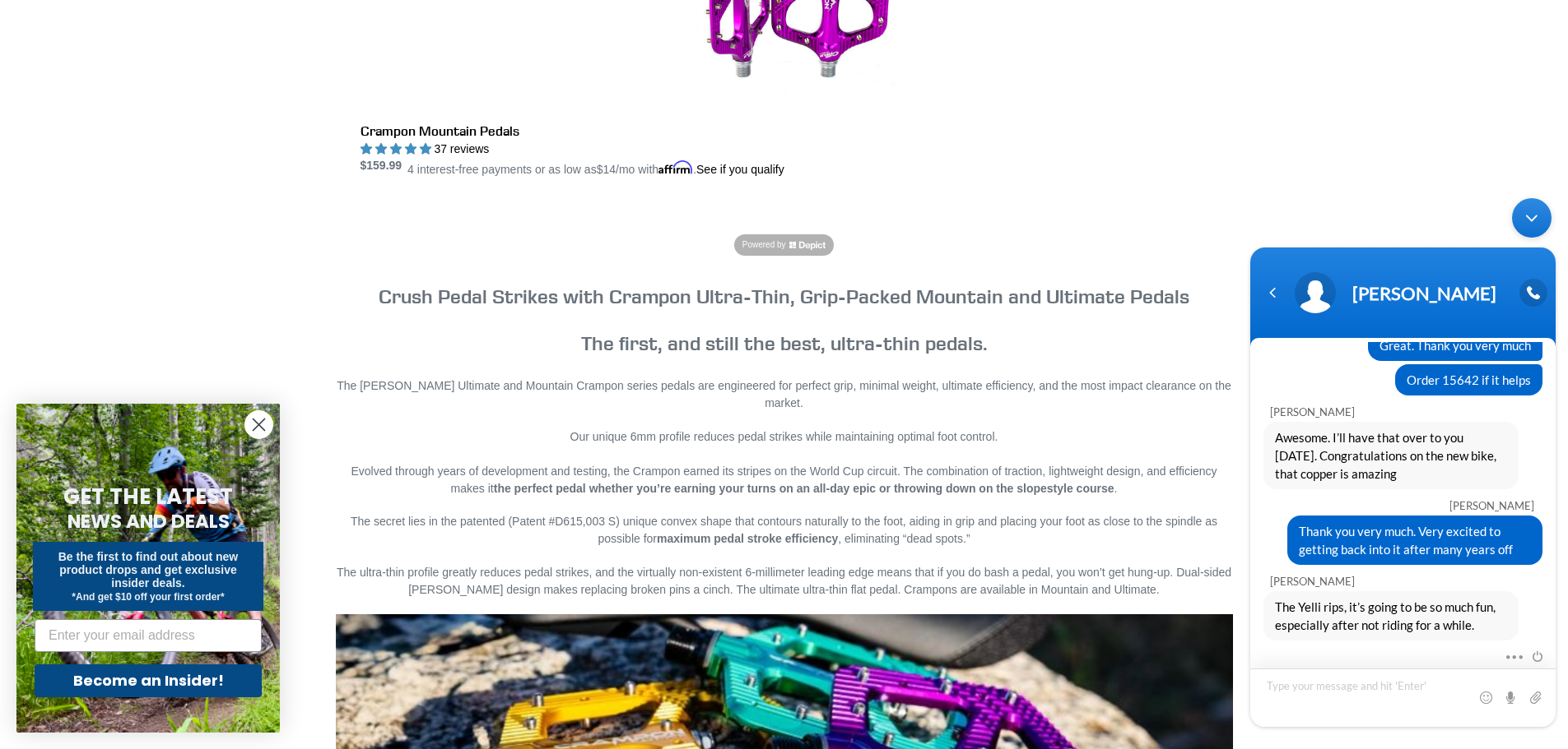
click at [1330, 698] on textarea "Type your message and hit 'Enter'" at bounding box center [1403, 697] width 305 height 59
type textarea "woot! Thanks. Got the updated invoice."
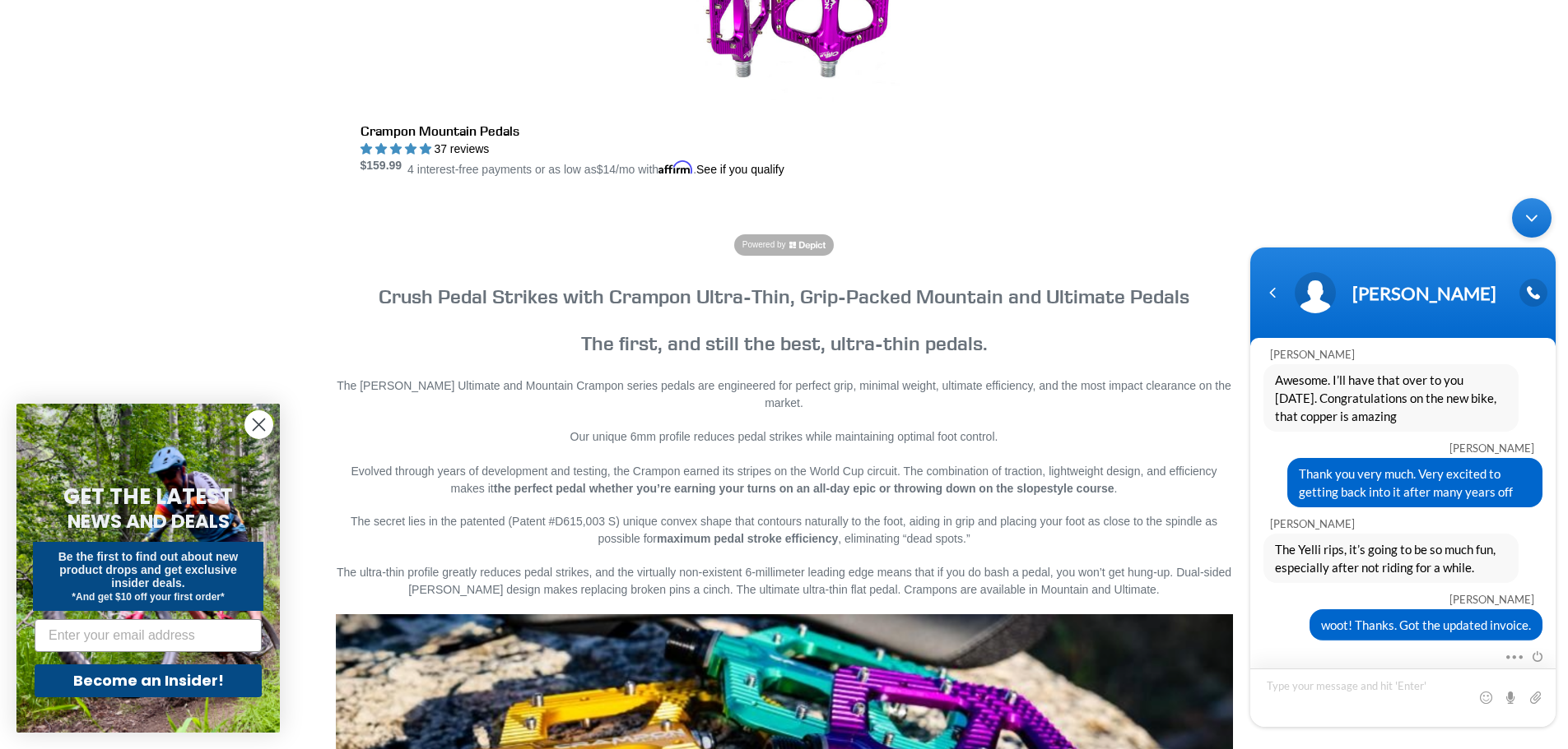
click at [1508, 681] on textarea "Type your message and hit 'Enter'" at bounding box center [1403, 697] width 305 height 59
type textarea "have a good day"
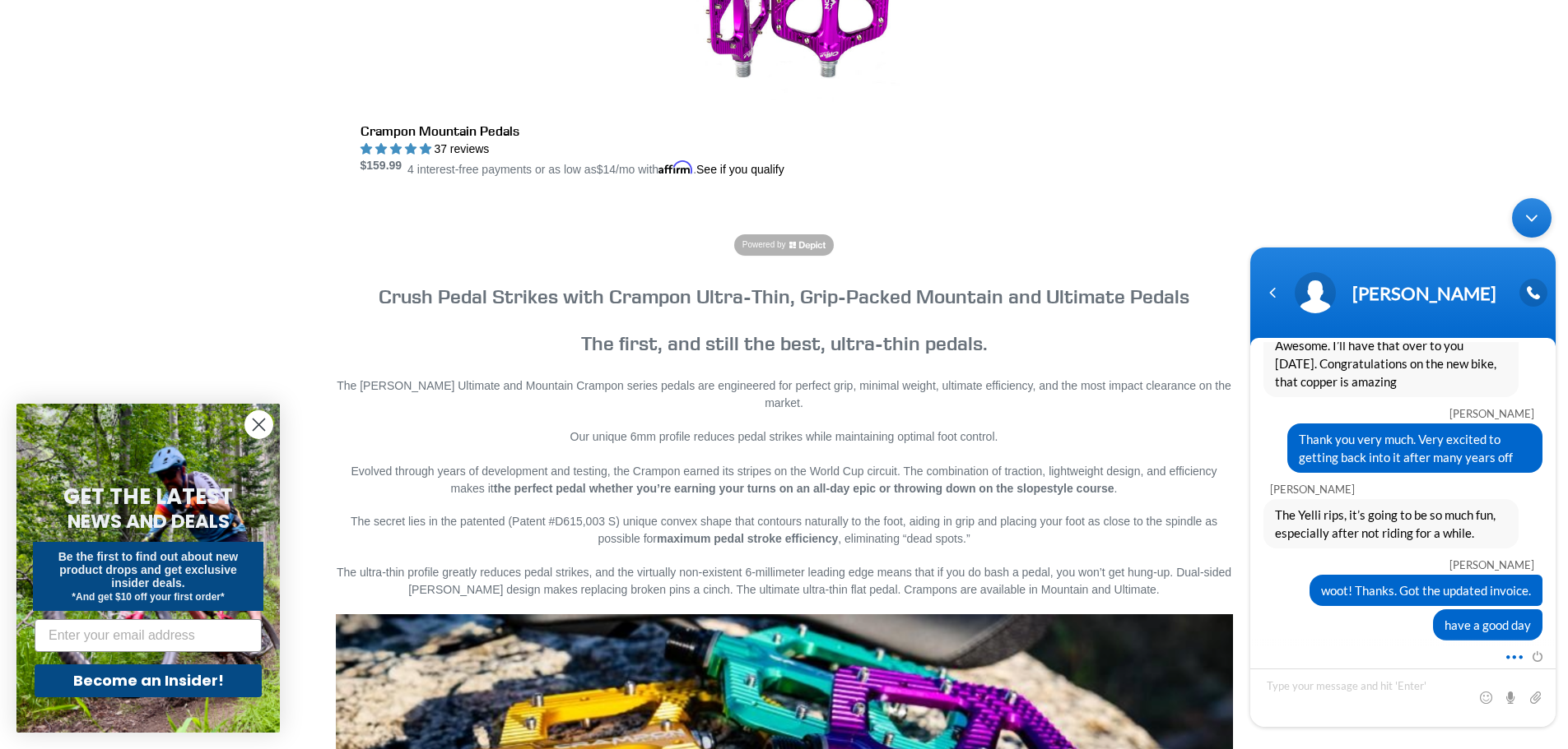
click at [1516, 655] on span at bounding box center [1510, 655] width 12 height 15
click at [1302, 635] on div "have a good day" at bounding box center [1403, 625] width 279 height 31
click at [1509, 661] on span at bounding box center [1510, 655] width 12 height 15
click at [1466, 645] on li "Send email" at bounding box center [1454, 646] width 128 height 28
click at [1417, 651] on input "text" at bounding box center [1404, 646] width 222 height 18
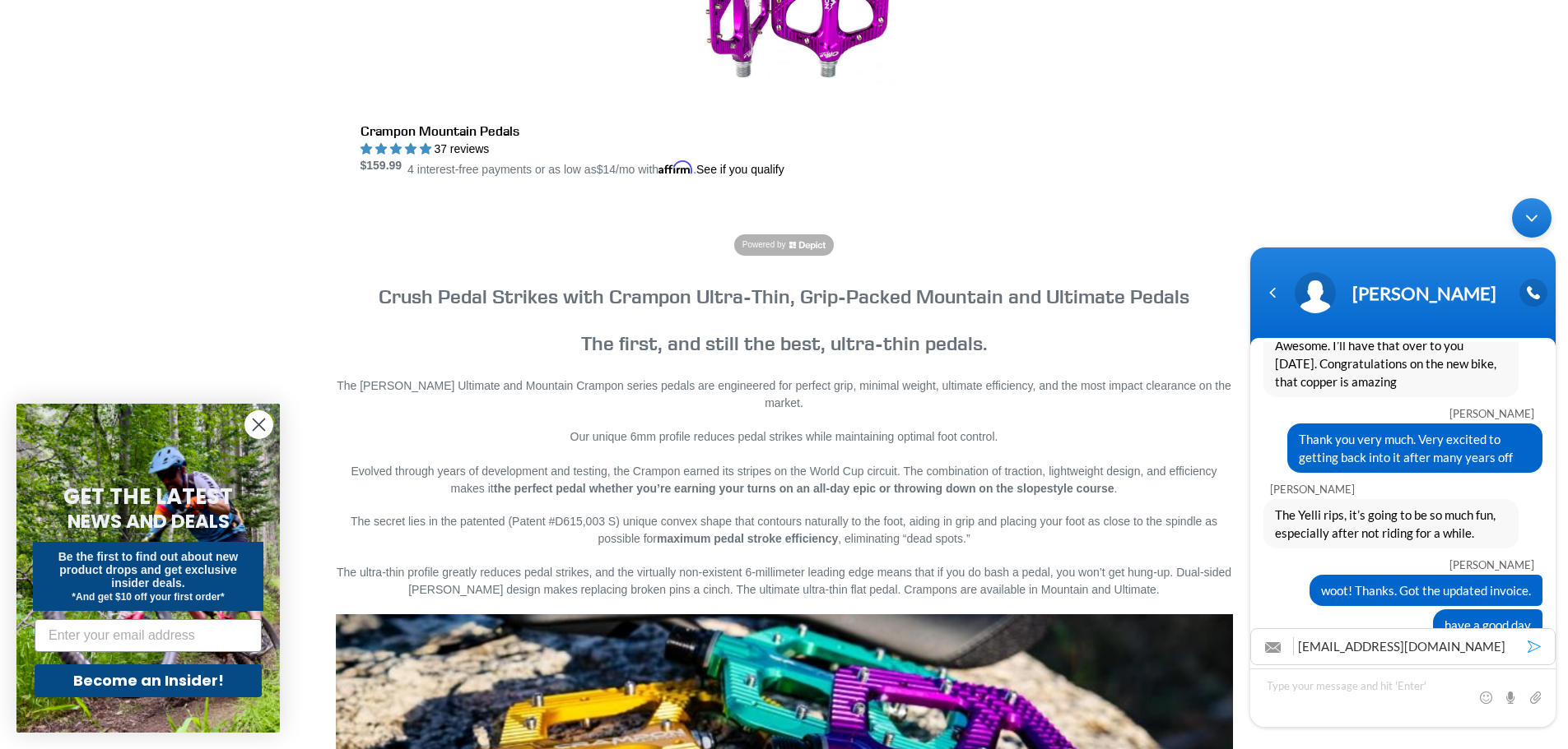
type input "wwwong@gmail.com"
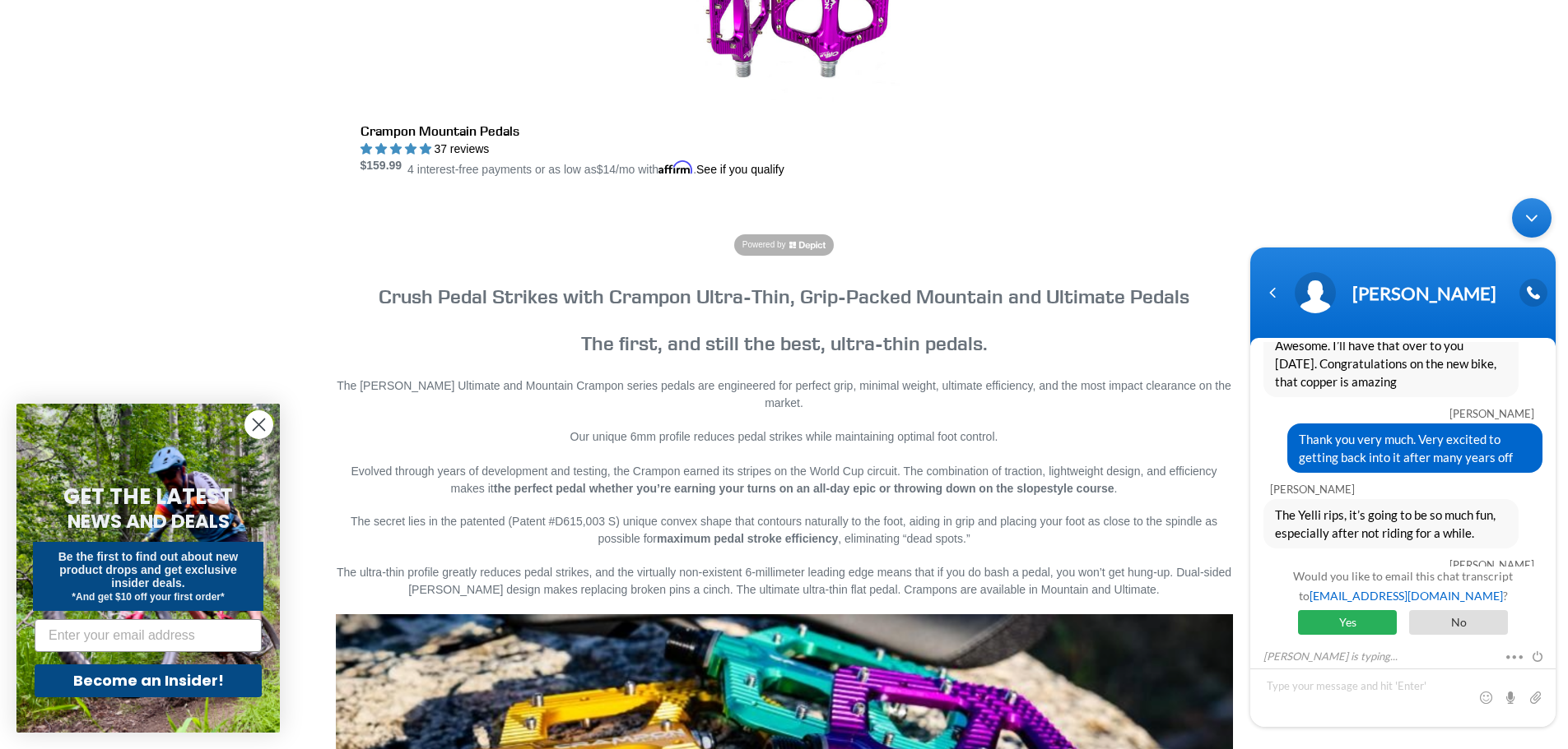
click at [1335, 625] on span "Yes" at bounding box center [1347, 622] width 99 height 24
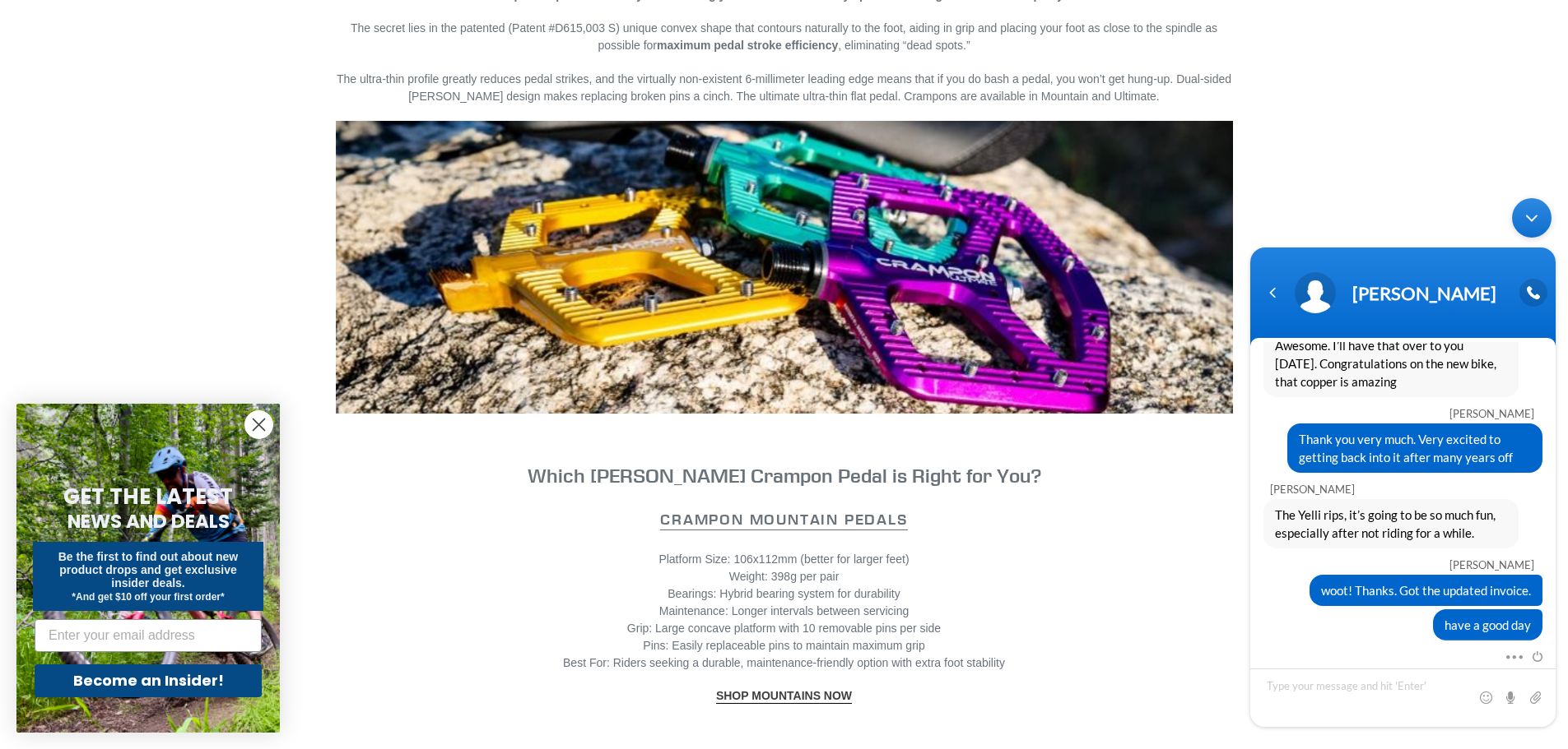
scroll to position [1122, 0]
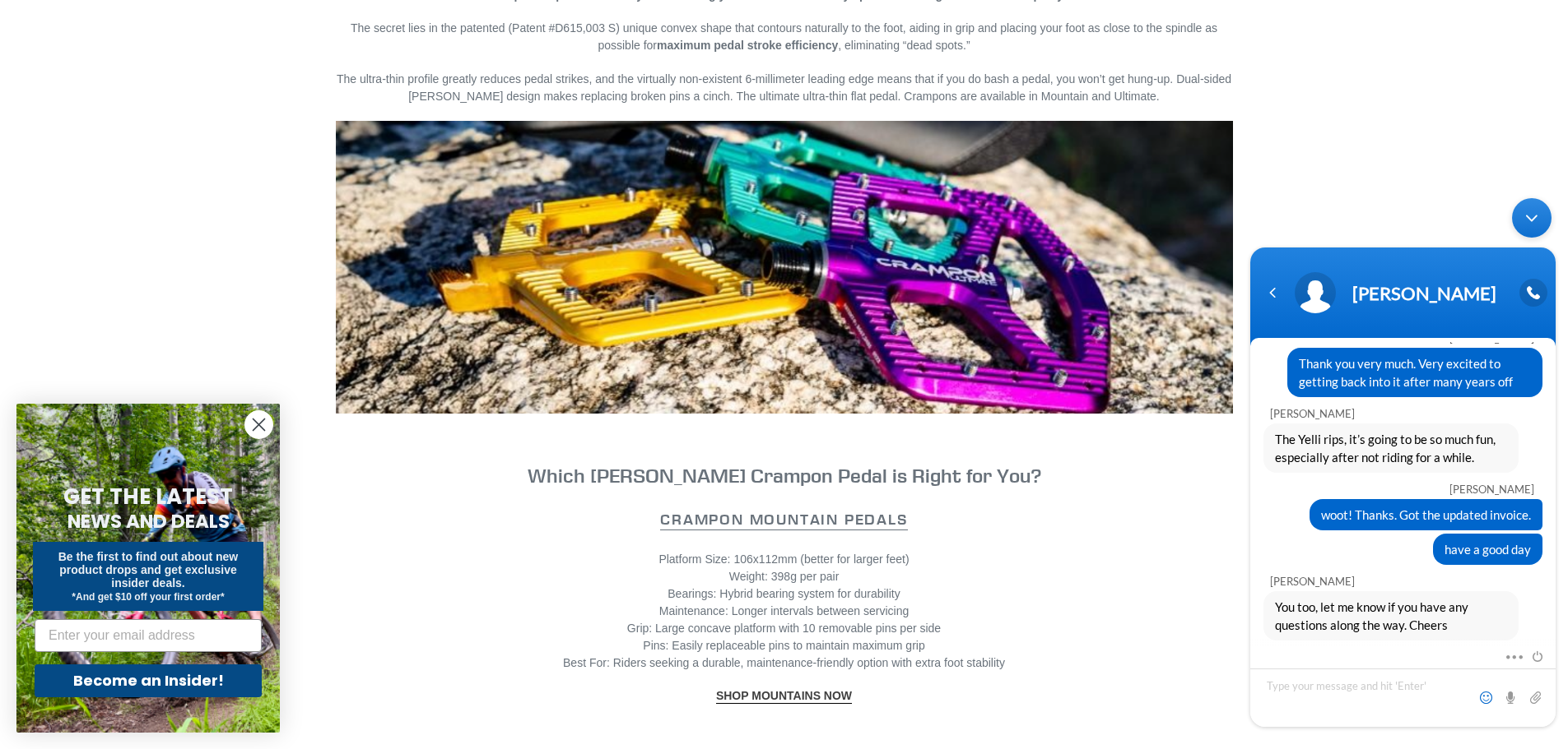
click at [1482, 697] on span at bounding box center [1486, 697] width 17 height 17
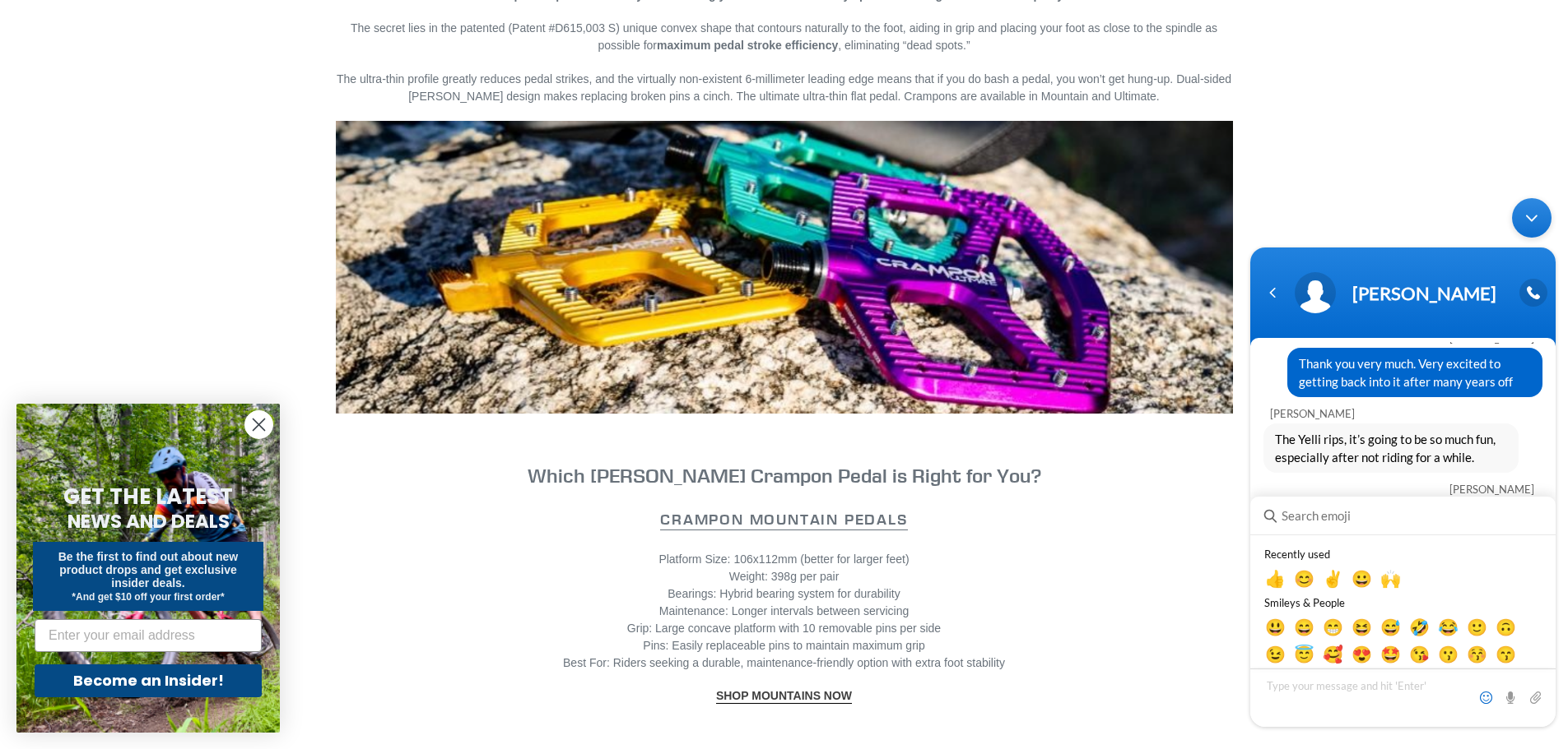
click at [1486, 705] on span at bounding box center [1486, 697] width 17 height 17
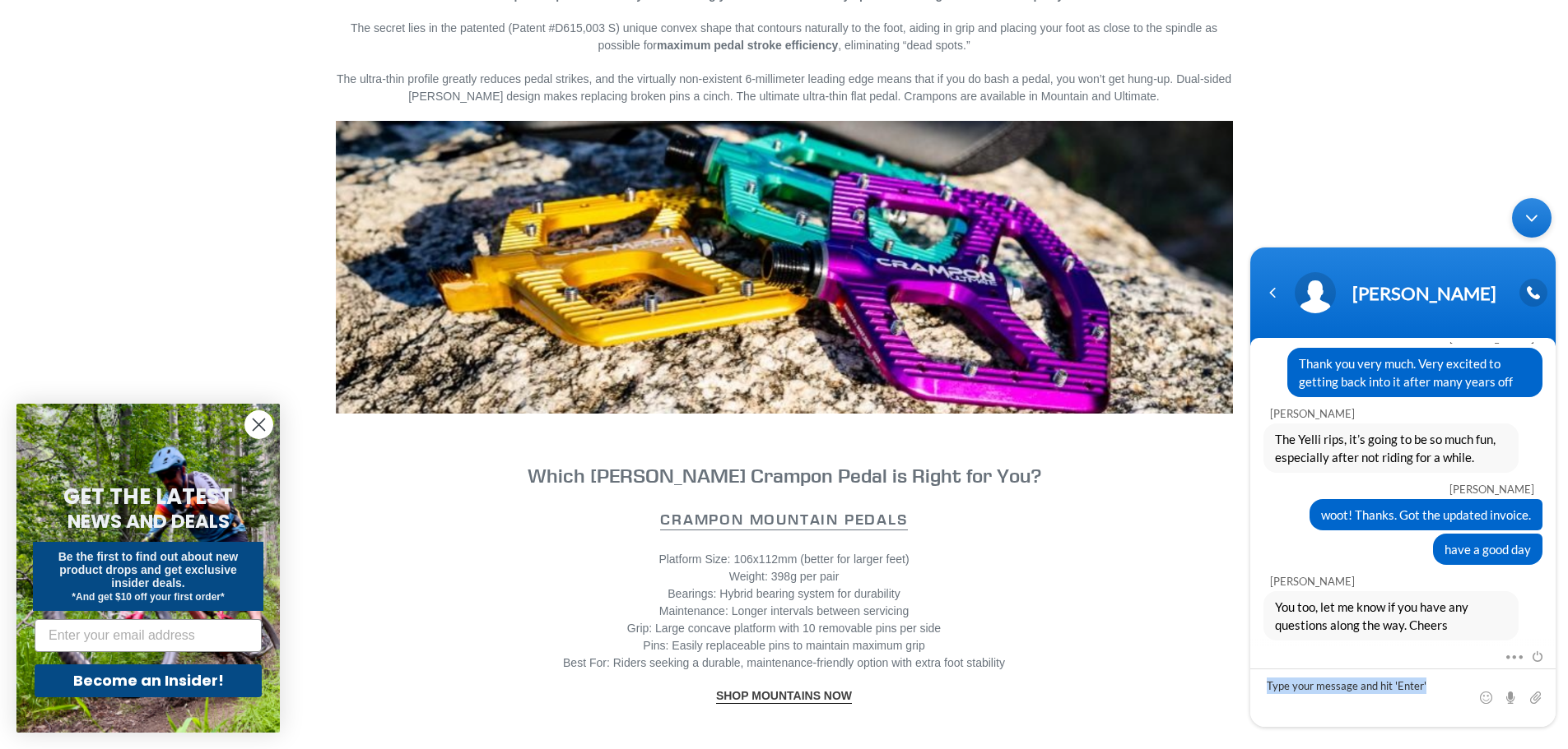
click at [1482, 706] on div at bounding box center [1403, 687] width 305 height 80
click at [1482, 702] on span at bounding box center [1486, 697] width 17 height 17
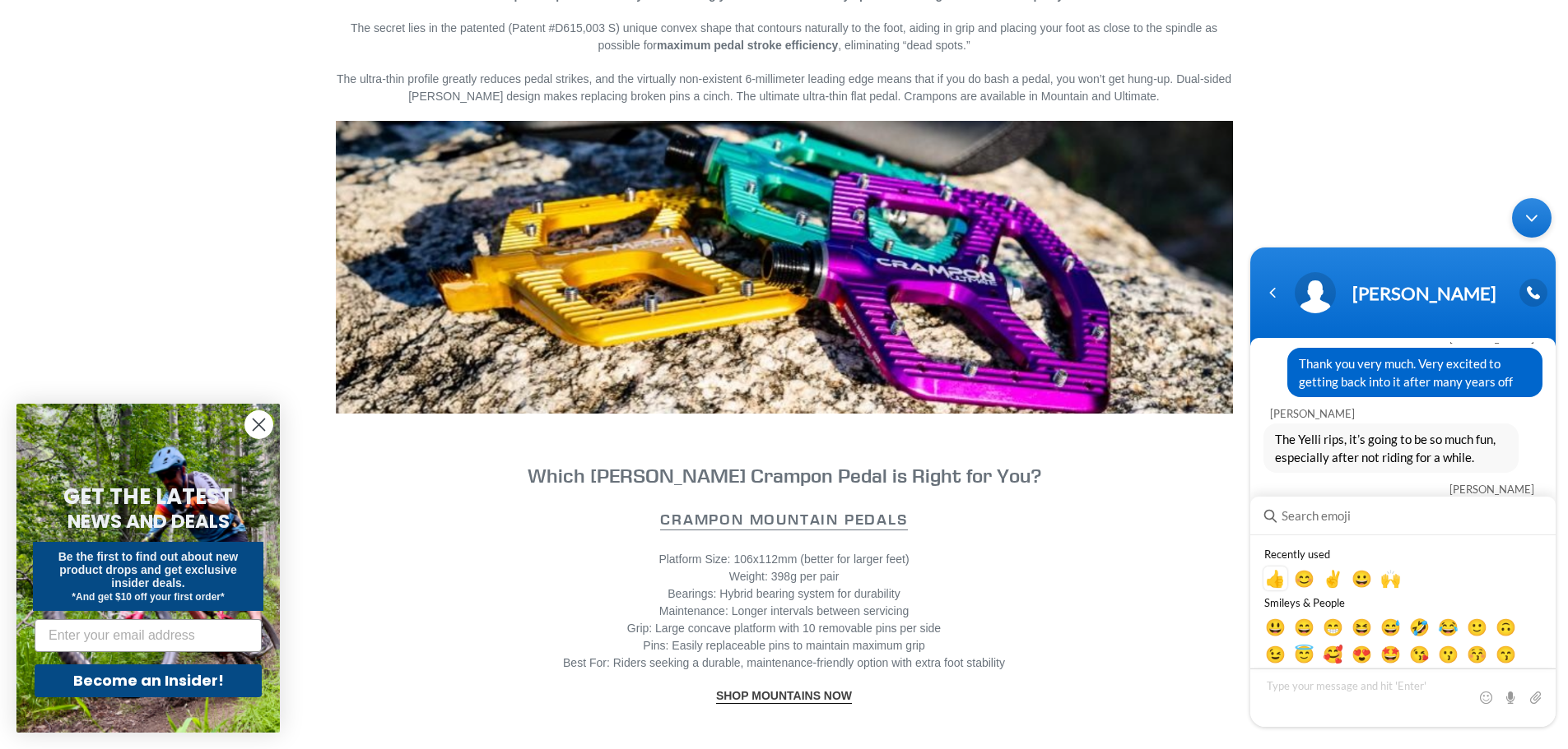
click at [1274, 577] on em "👍" at bounding box center [1276, 578] width 21 height 20
type textarea "👍"
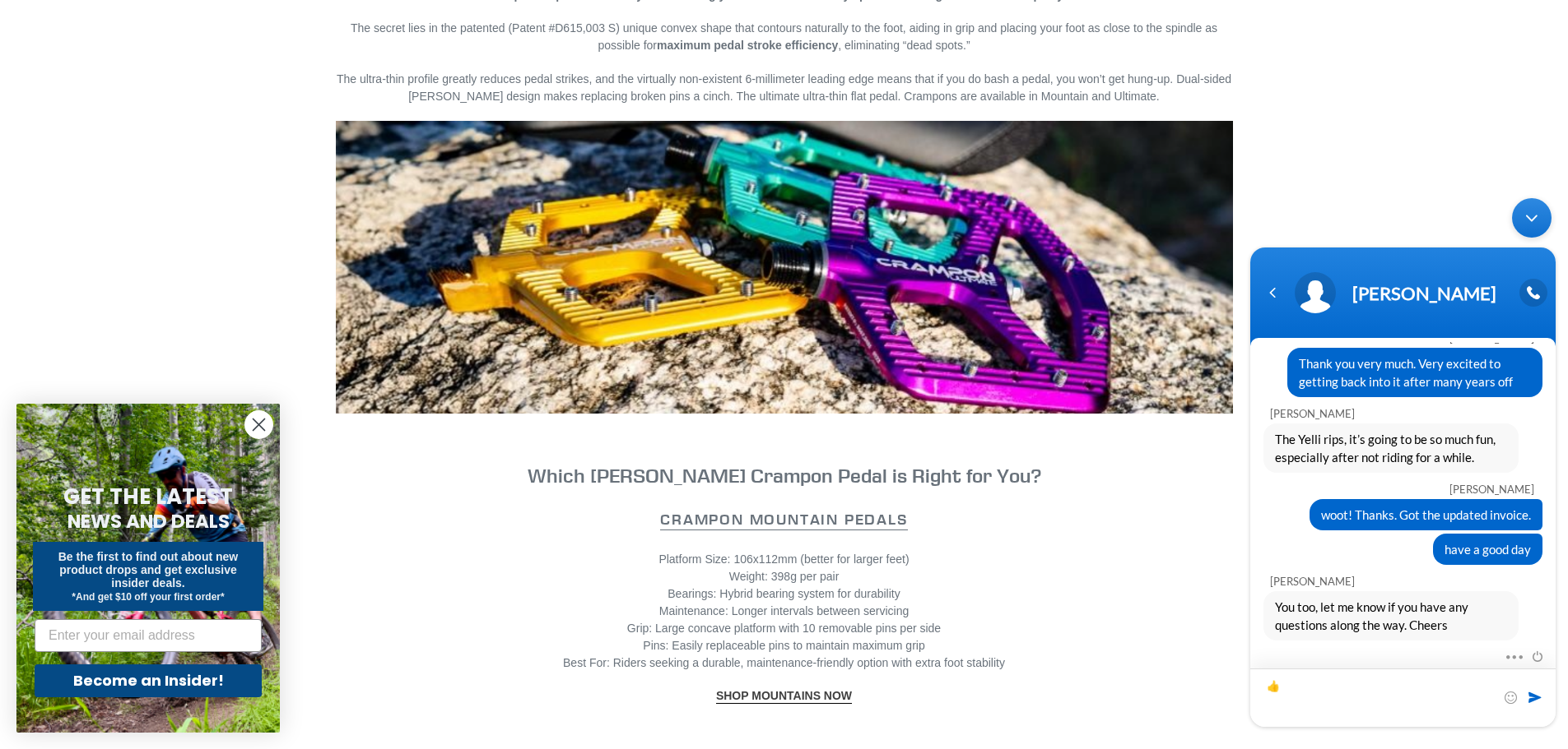
click at [1532, 705] on div "👍" at bounding box center [1403, 687] width 305 height 80
click at [1530, 697] on span at bounding box center [1535, 697] width 17 height 17
